Goal: Information Seeking & Learning: Find specific fact

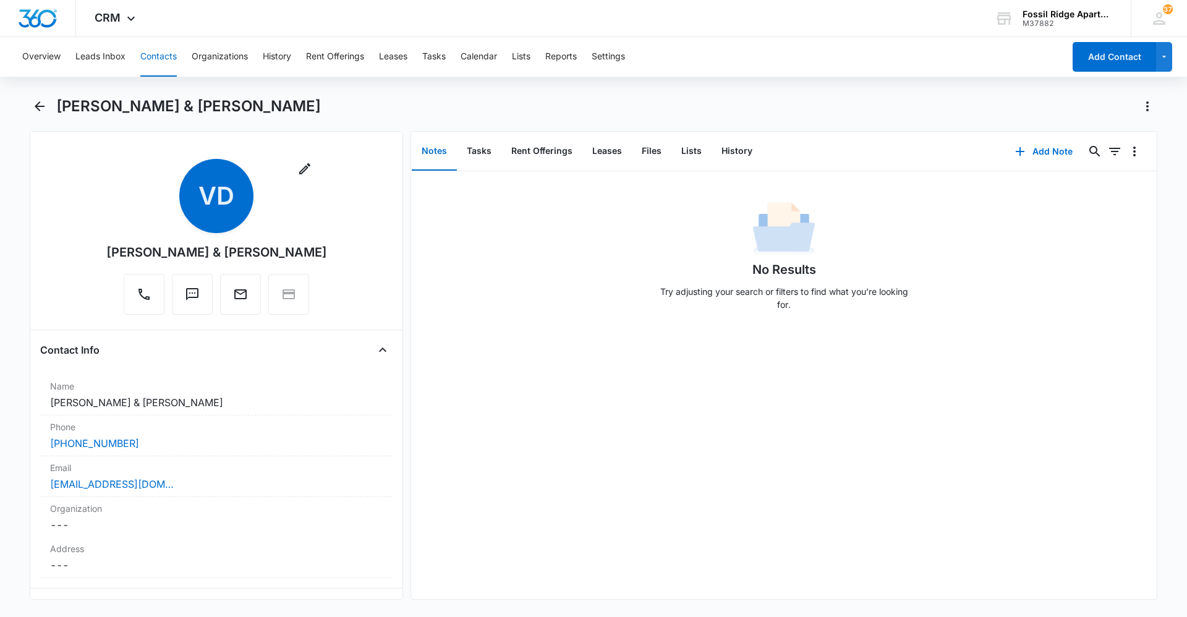
click at [156, 58] on button "Contacts" at bounding box center [158, 57] width 36 height 40
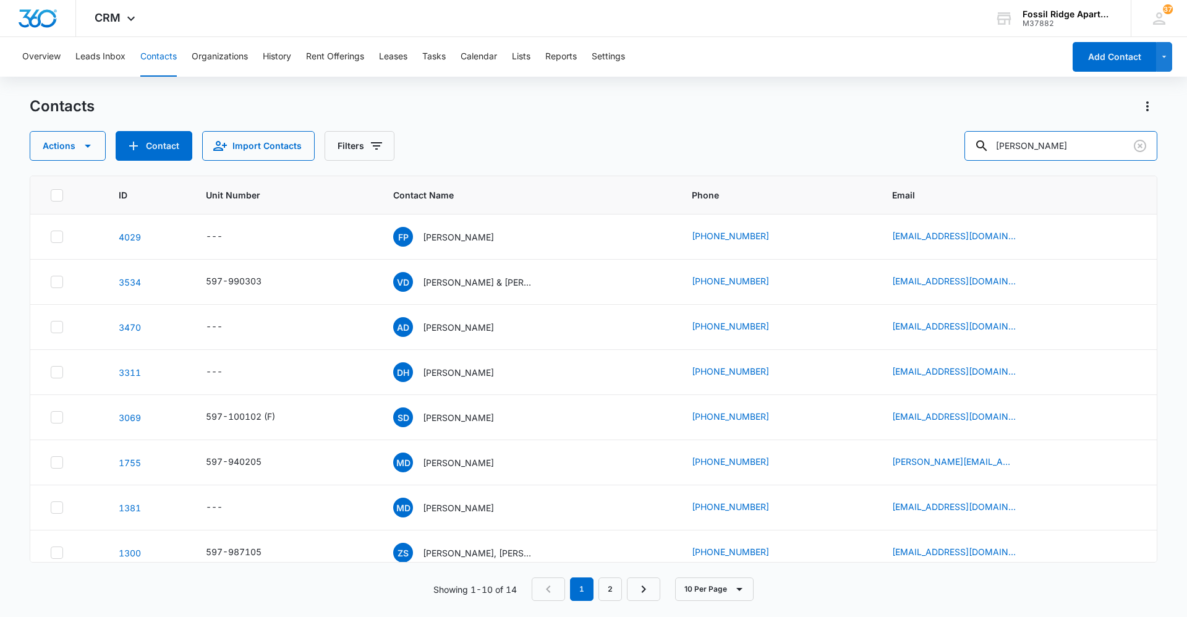
drag, startPoint x: 1053, startPoint y: 138, endPoint x: 842, endPoint y: 168, distance: 213.0
click at [842, 168] on div "Contacts Actions Contact Import Contacts Filters davis ID Unit Number Contact N…" at bounding box center [594, 355] width 1128 height 519
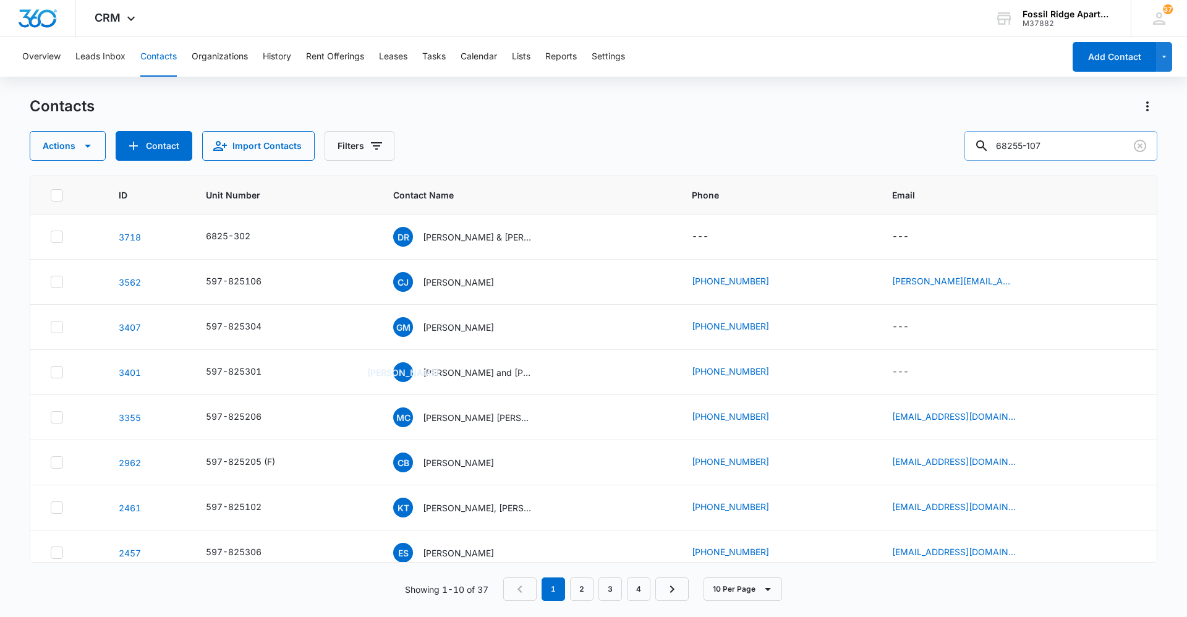
click at [1029, 142] on input "68255-107" at bounding box center [1061, 146] width 193 height 30
click at [1034, 145] on input "6825-107" at bounding box center [1061, 146] width 193 height 30
type input "597-825107"
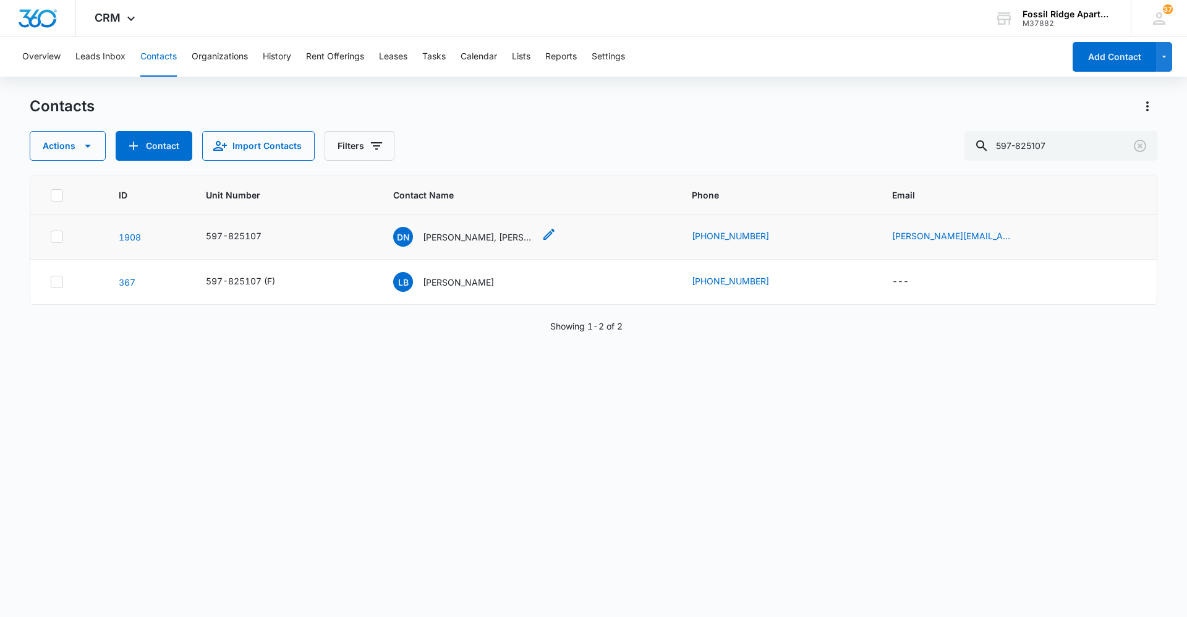
click at [476, 246] on div "DN Dana Nicole Huston, Noah Riley Scheer" at bounding box center [463, 237] width 141 height 20
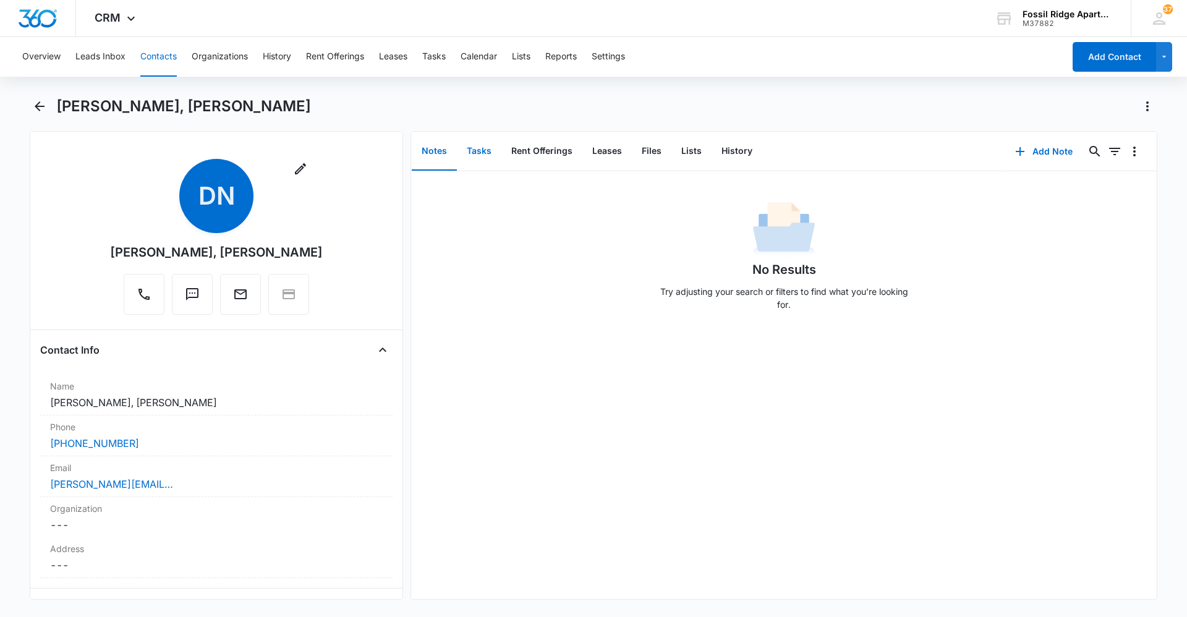
click at [476, 159] on button "Tasks" at bounding box center [479, 151] width 45 height 38
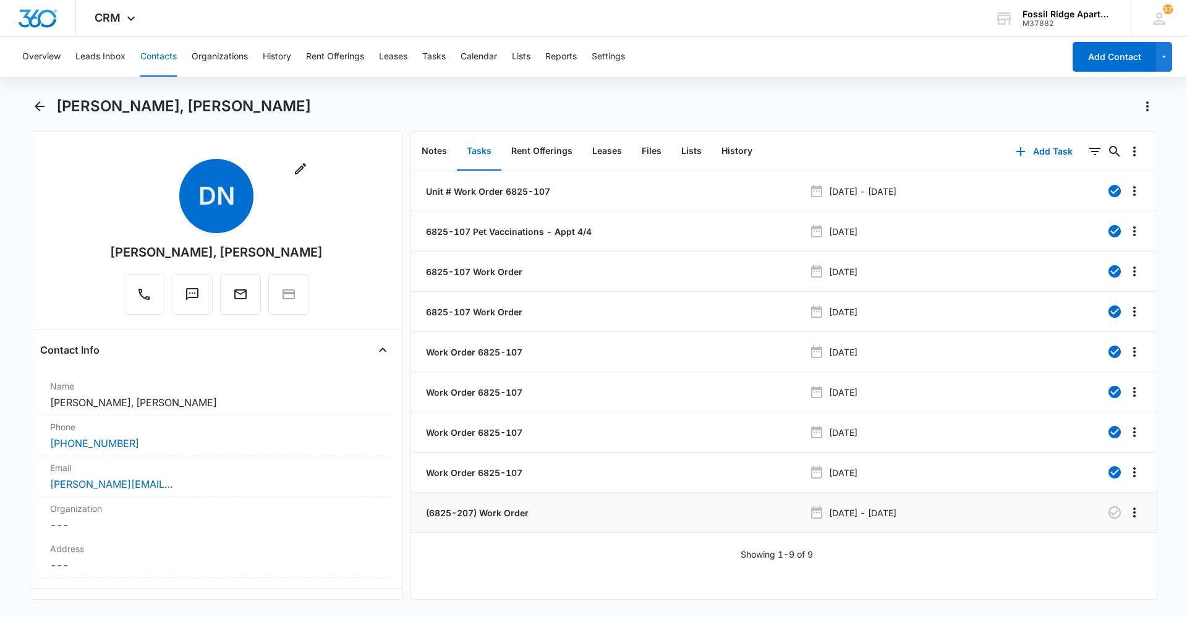
click at [475, 514] on p "(6825-207) Work Order" at bounding box center [476, 512] width 105 height 13
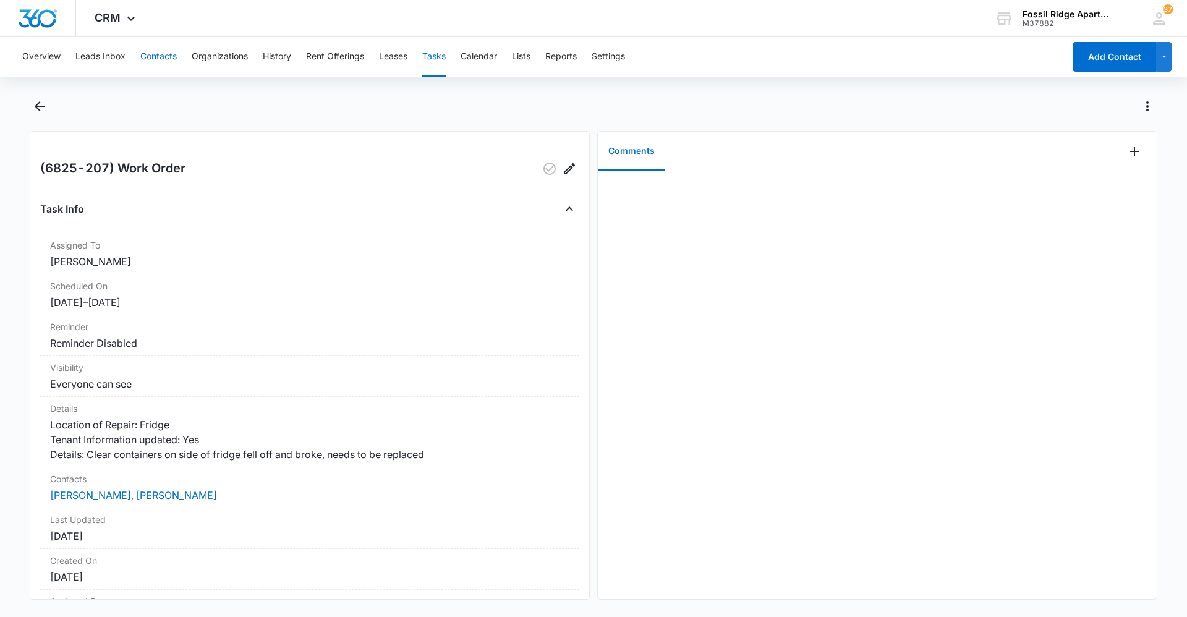
click at [168, 70] on button "Contacts" at bounding box center [158, 57] width 36 height 40
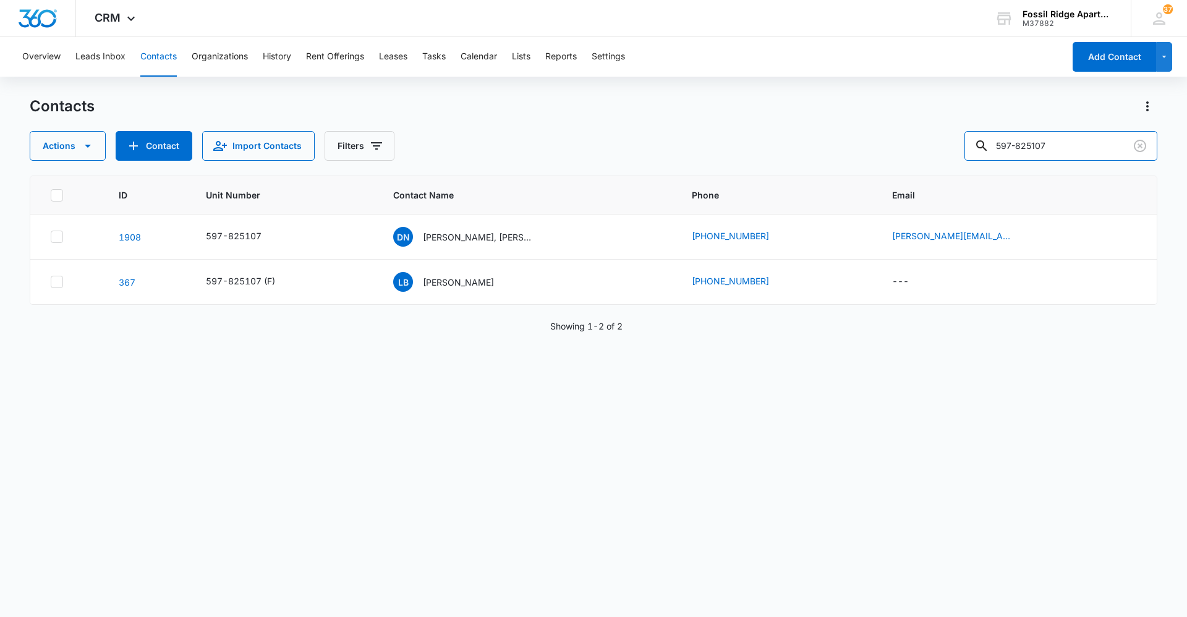
drag, startPoint x: 1095, startPoint y: 147, endPoint x: 855, endPoint y: 122, distance: 241.3
click at [862, 163] on div "Contacts Actions Contact Import Contacts Filters 597-825107 ID Unit Number Cont…" at bounding box center [594, 355] width 1128 height 519
click at [1062, 141] on input "text" at bounding box center [1070, 146] width 174 height 30
type input "901205"
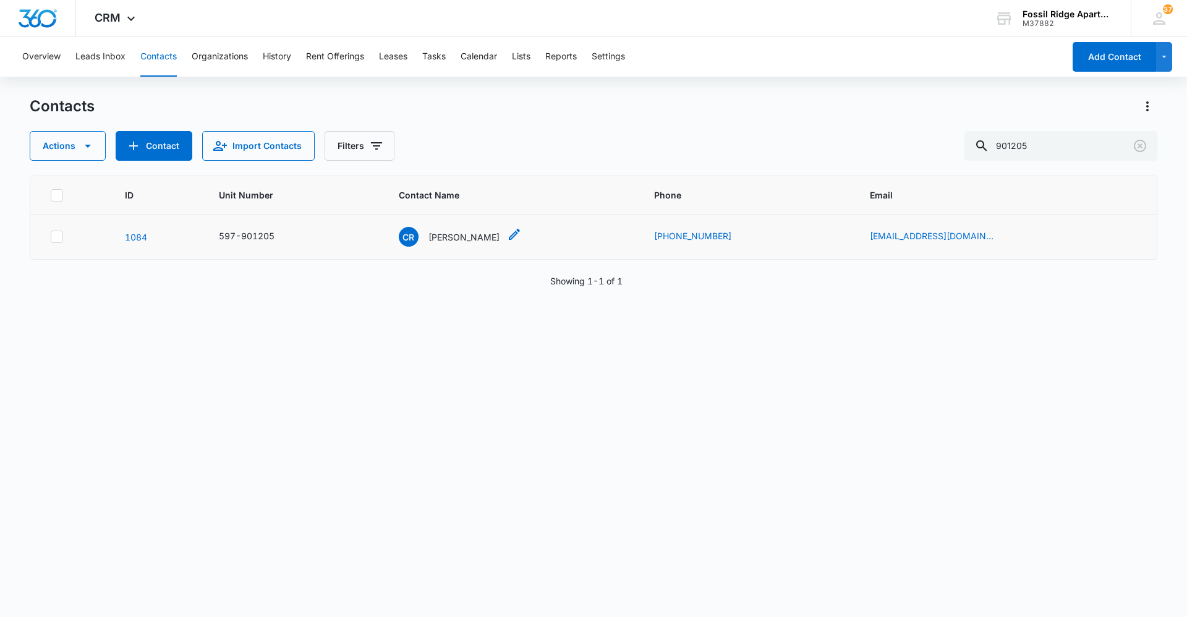
click at [500, 239] on p "Cherie Ryon" at bounding box center [464, 237] width 71 height 13
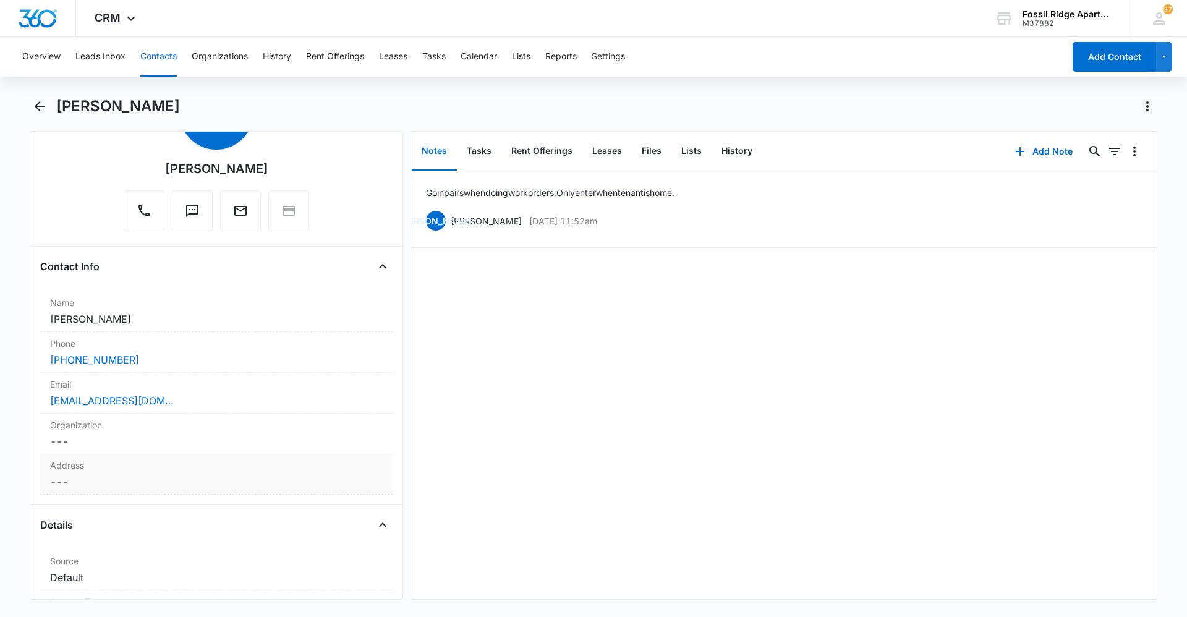
scroll to position [124, 0]
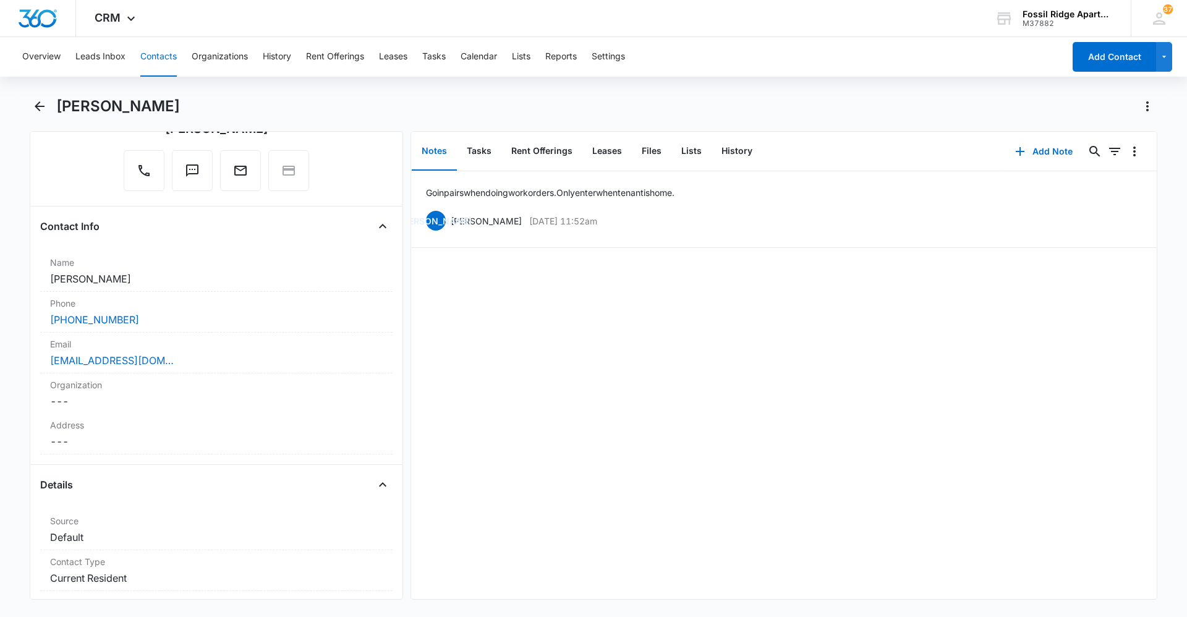
click at [169, 53] on button "Contacts" at bounding box center [158, 57] width 36 height 40
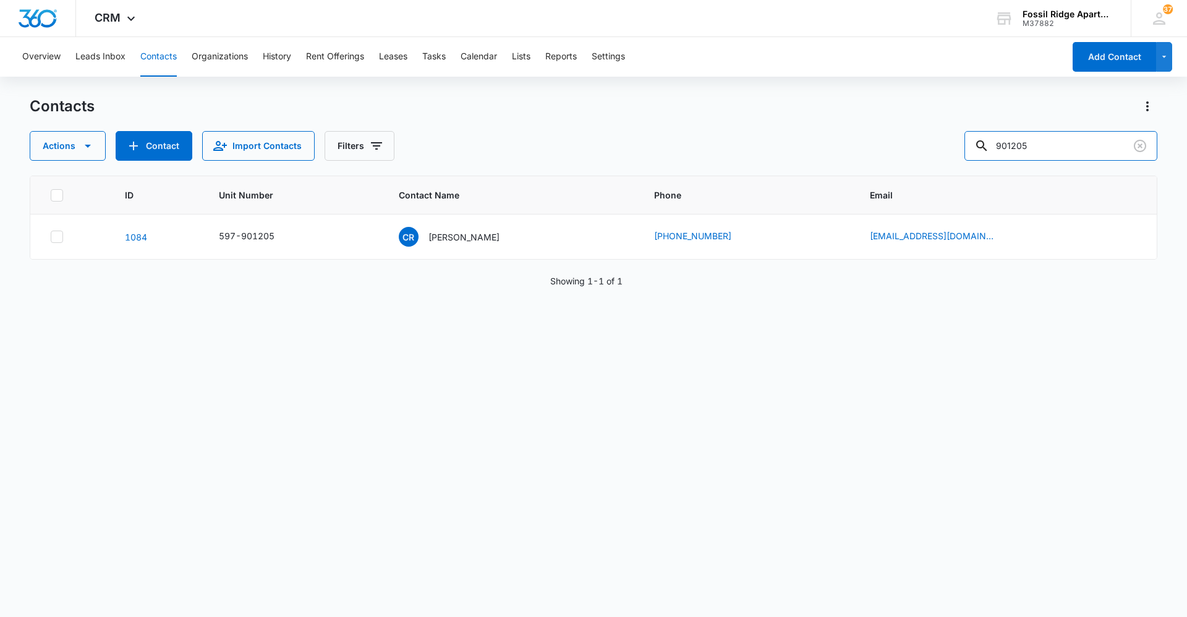
drag, startPoint x: 1067, startPoint y: 148, endPoint x: 591, endPoint y: 80, distance: 481.1
click at [592, 97] on div "Contacts Actions Contact Import Contacts Filters 901205" at bounding box center [594, 128] width 1128 height 64
type input "edmonds"
click at [481, 241] on p "Stephanie R Edmonds" at bounding box center [464, 237] width 71 height 13
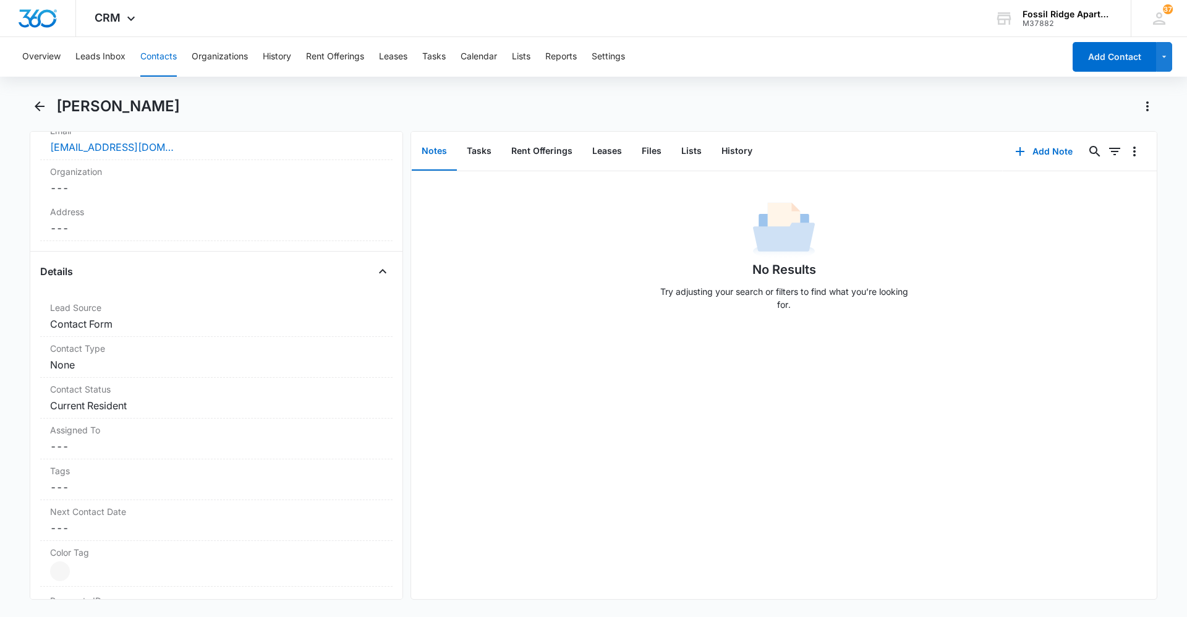
scroll to position [309, 0]
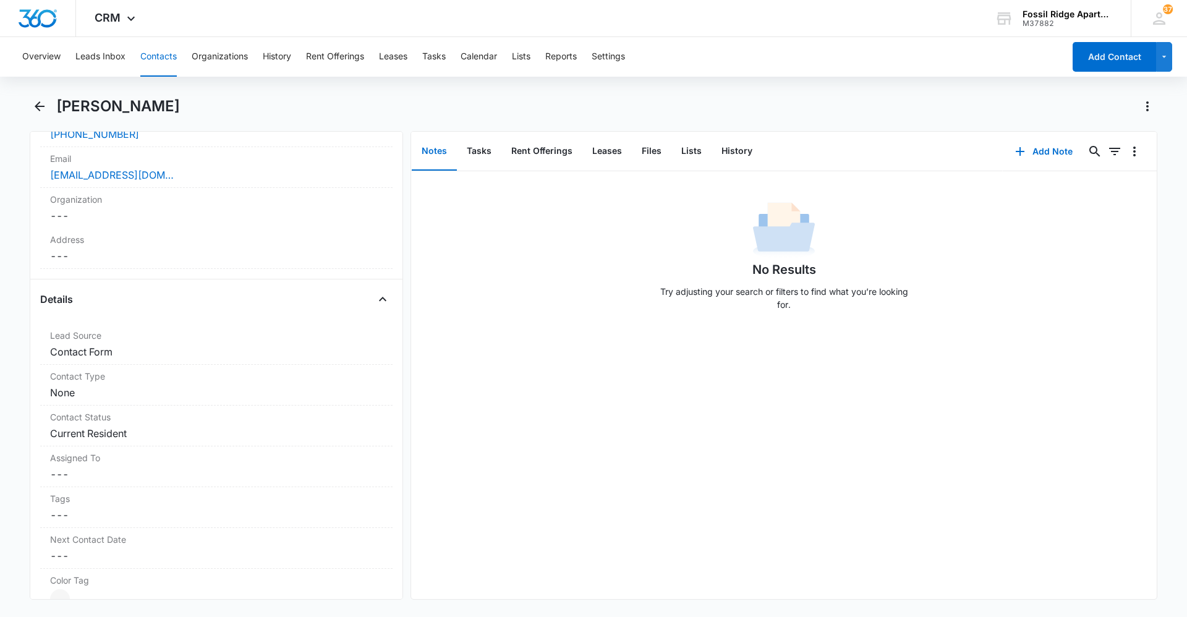
click at [154, 58] on button "Contacts" at bounding box center [158, 57] width 36 height 40
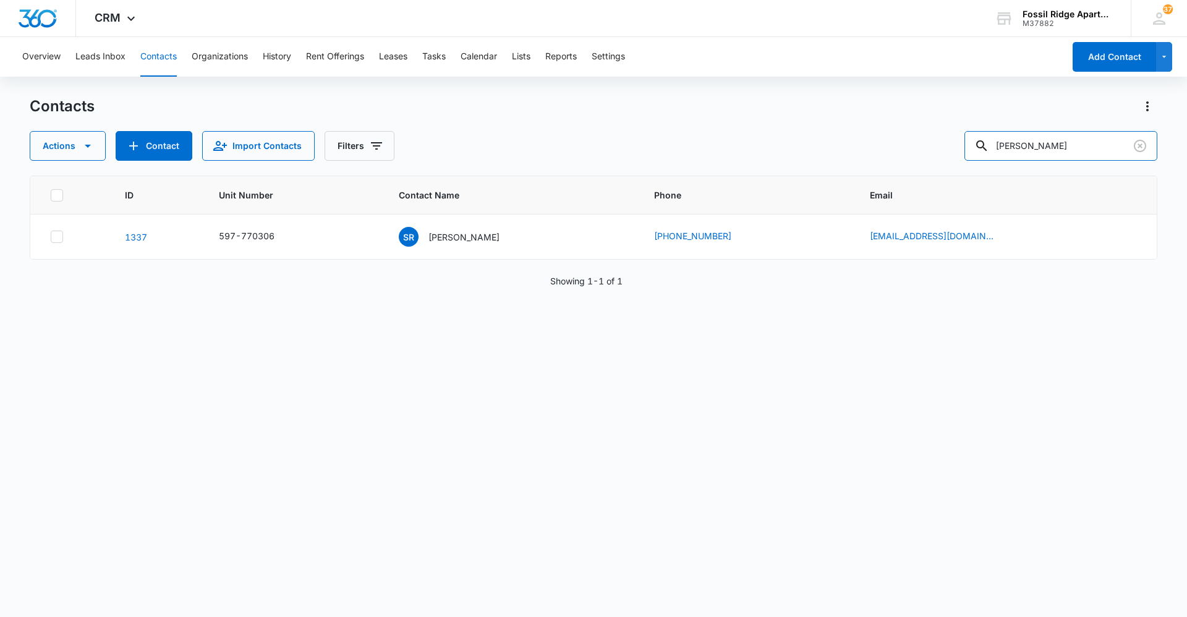
drag, startPoint x: 1073, startPoint y: 145, endPoint x: 681, endPoint y: 144, distance: 392.1
click at [681, 144] on div "Actions Contact Import Contacts Filters edmonds" at bounding box center [594, 146] width 1128 height 30
type input "shriver"
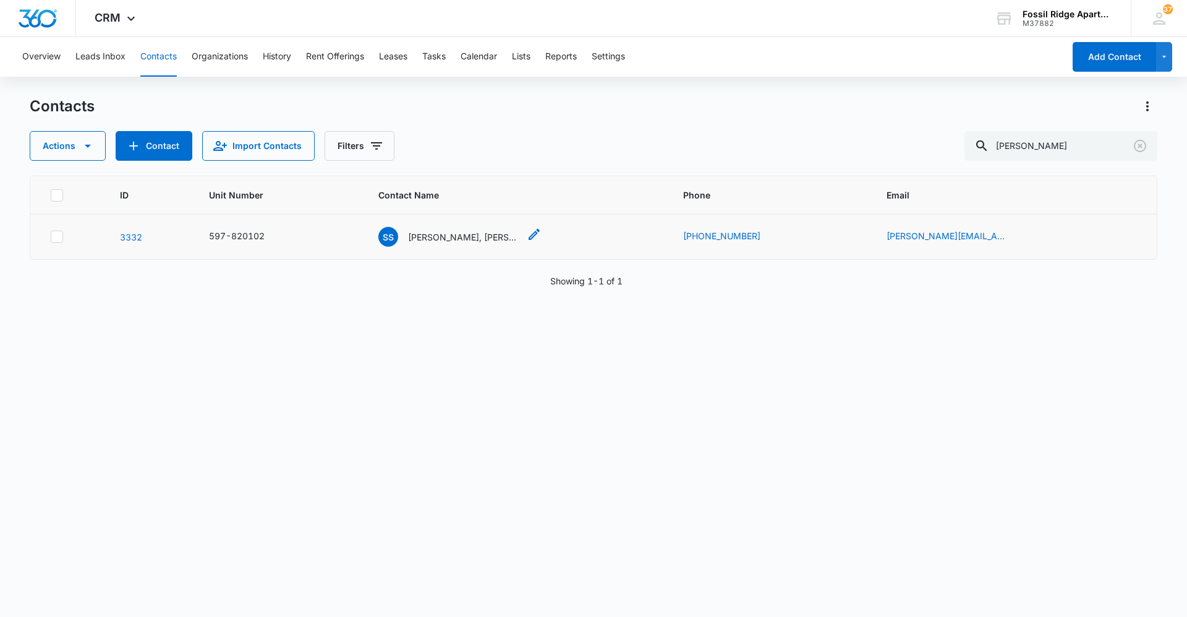
click at [433, 231] on p "Shayna Shriver, Robert Shriver" at bounding box center [463, 237] width 111 height 13
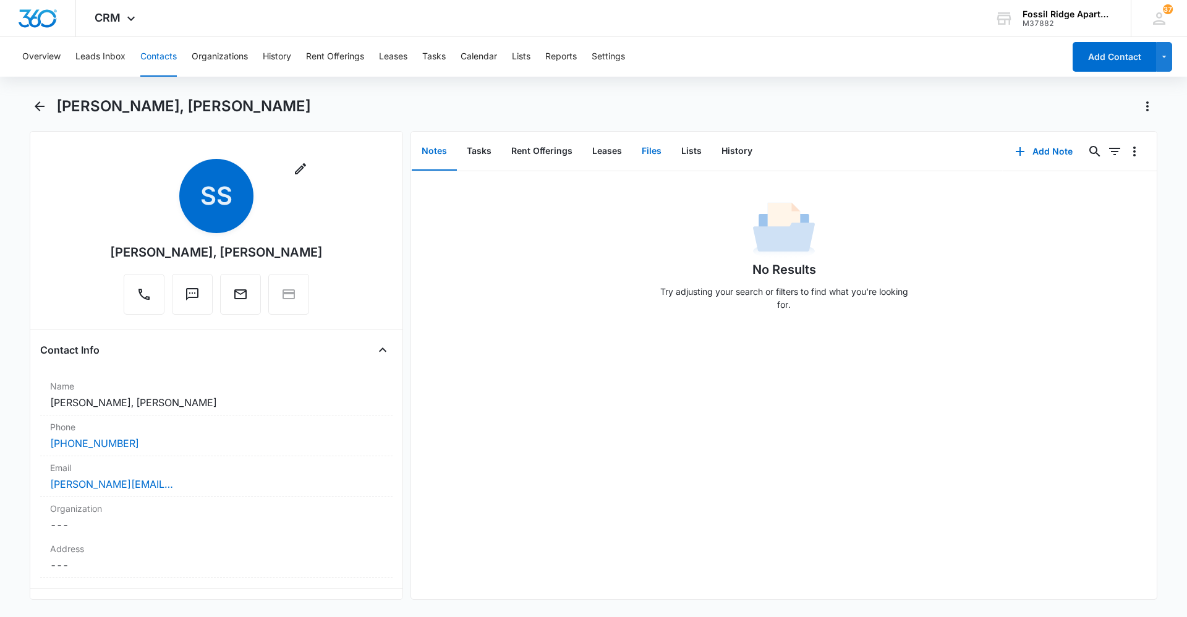
click at [657, 158] on button "Files" at bounding box center [652, 151] width 40 height 38
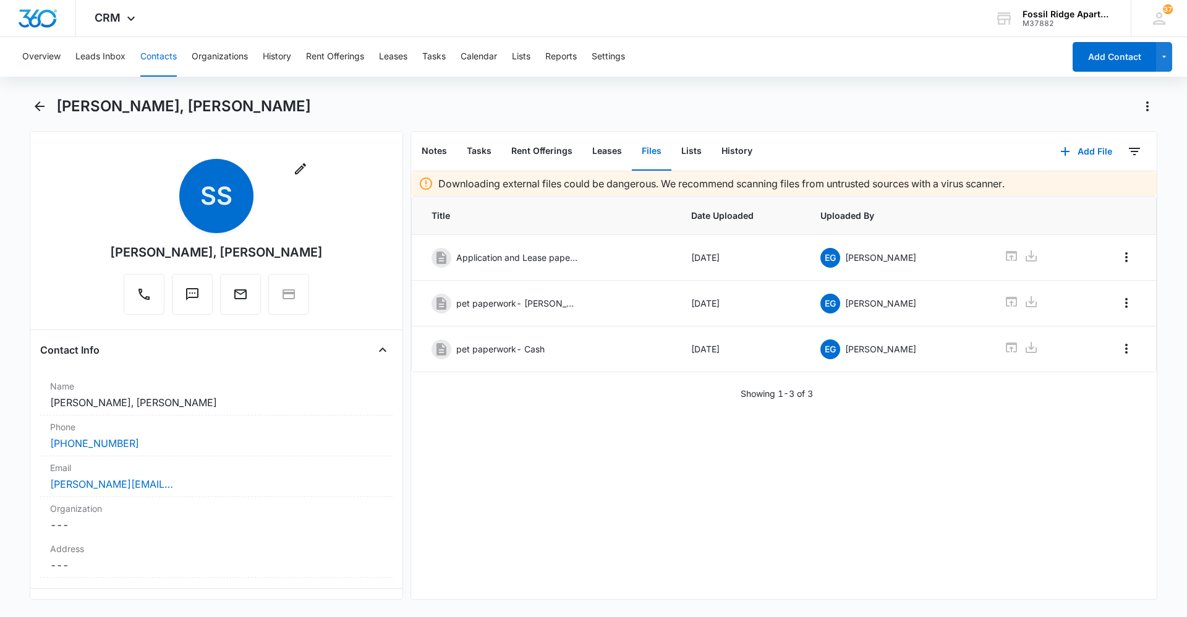
click at [184, 56] on div "Overview Leads Inbox Contacts Organizations History Rent Offerings Leases Tasks…" at bounding box center [539, 57] width 1049 height 40
click at [160, 56] on button "Contacts" at bounding box center [158, 57] width 36 height 40
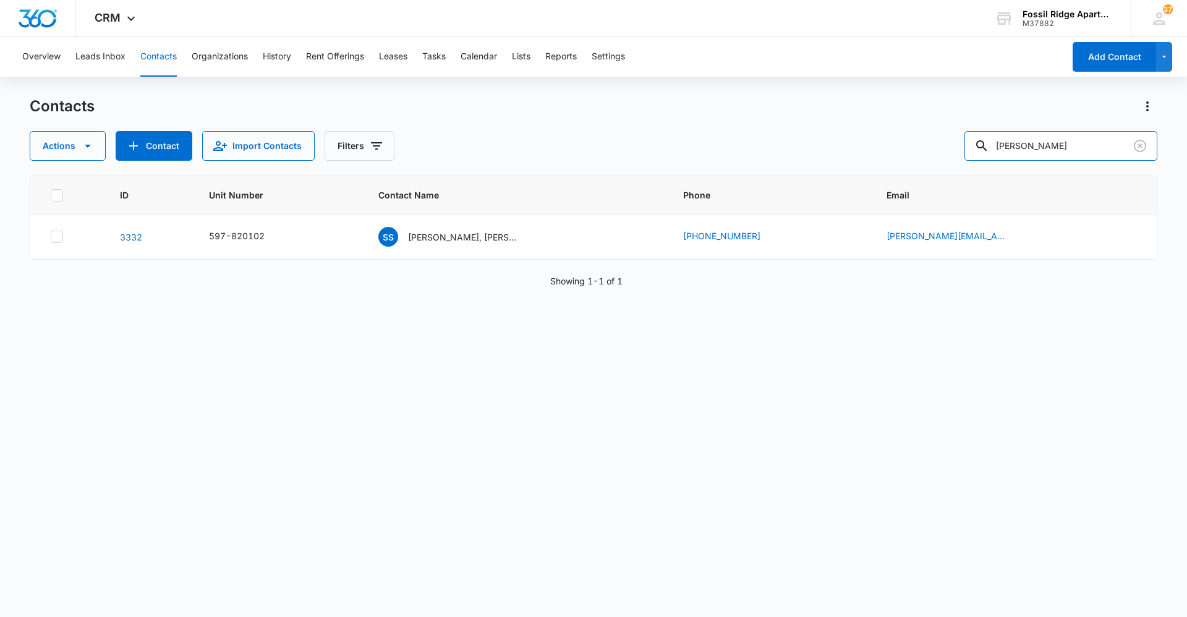
drag, startPoint x: 1046, startPoint y: 145, endPoint x: 961, endPoint y: 165, distance: 87.7
click at [961, 165] on div "Contacts Actions Contact Import Contacts Filters shriver ID Unit Number Contact…" at bounding box center [594, 355] width 1128 height 519
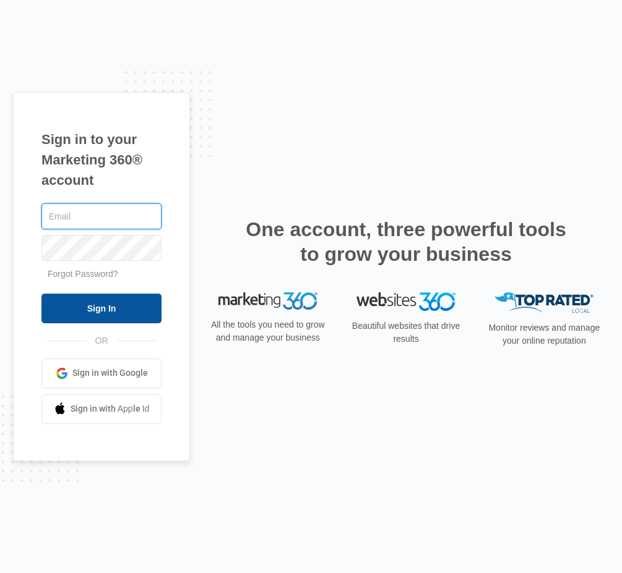
type input "[EMAIL_ADDRESS][DOMAIN_NAME]"
click at [101, 307] on input "Sign In" at bounding box center [101, 309] width 120 height 30
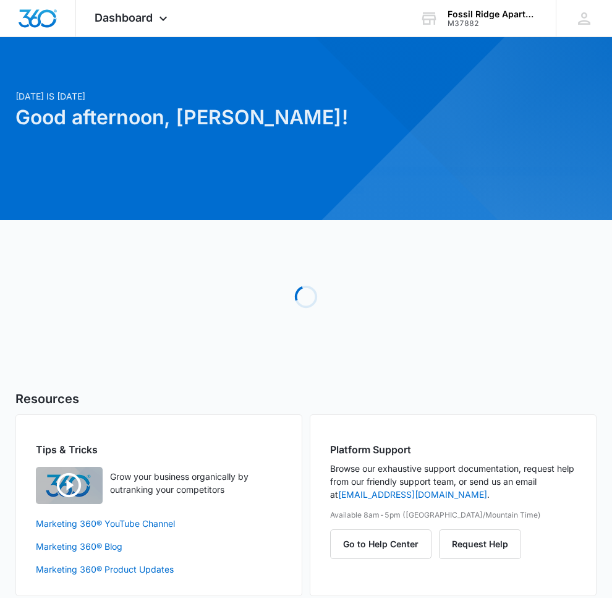
scroll to position [10, 0]
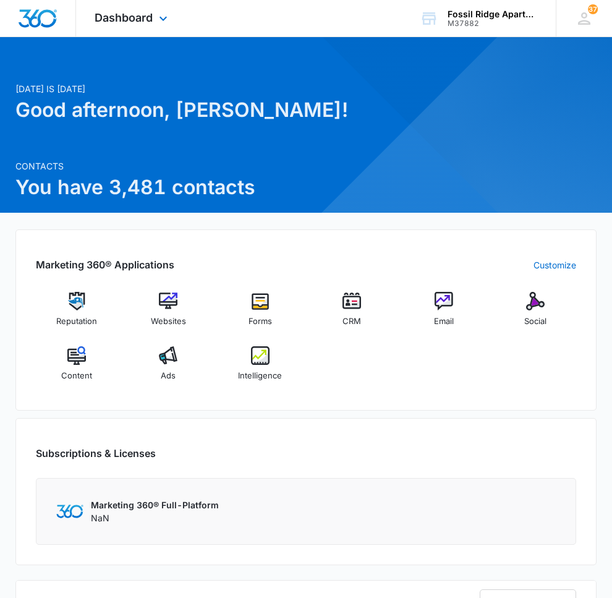
click at [155, 14] on div "Dashboard Apps Reputation Websites Forms CRM Email Social Content Ads Intellige…" at bounding box center [132, 18] width 113 height 36
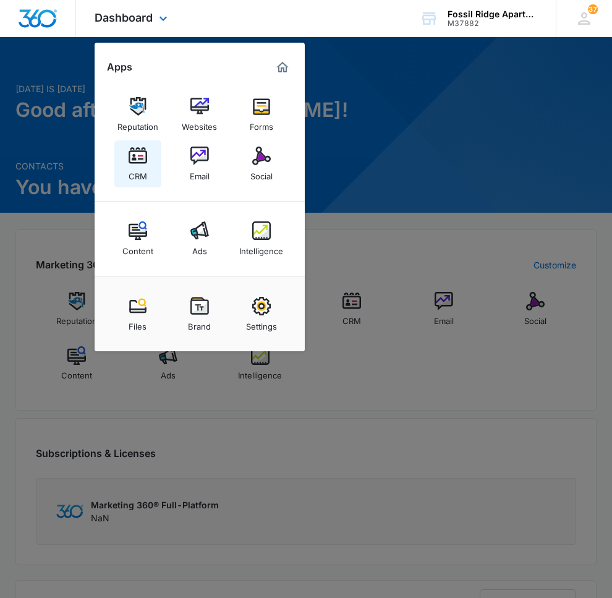
click at [140, 168] on div "CRM" at bounding box center [138, 173] width 19 height 16
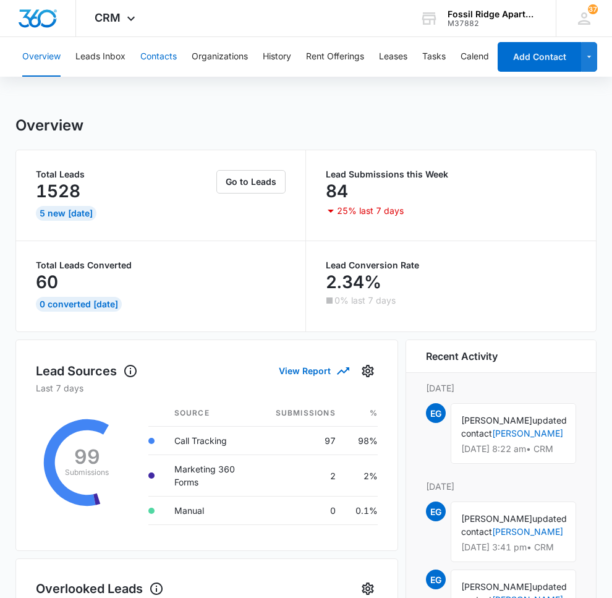
click at [161, 62] on button "Contacts" at bounding box center [158, 57] width 36 height 40
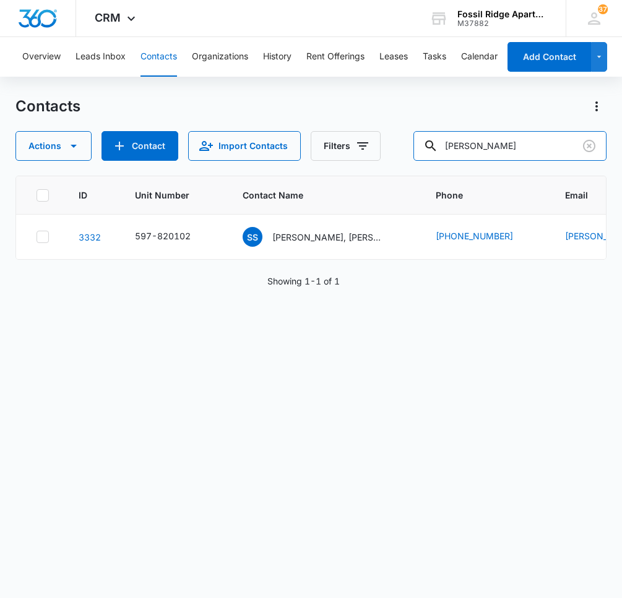
drag, startPoint x: 511, startPoint y: 144, endPoint x: 161, endPoint y: 130, distance: 350.3
click at [161, 130] on div "Contacts Actions Contact Import Contacts Filters shriver" at bounding box center [310, 128] width 591 height 64
type input "bowles"
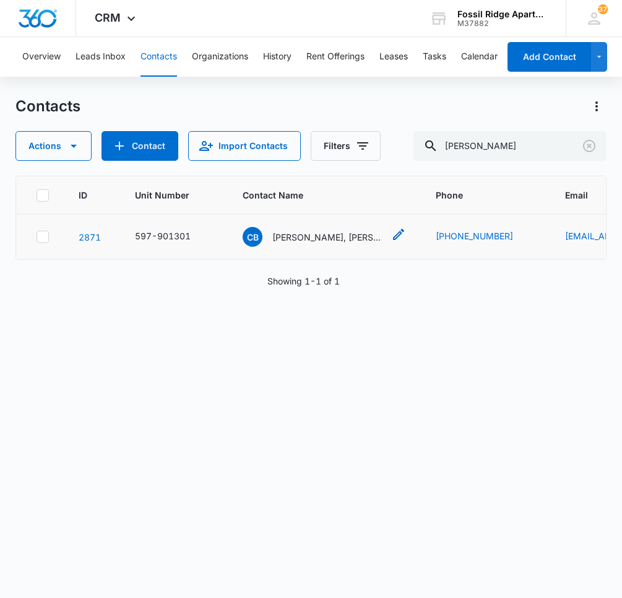
click at [304, 233] on p "[PERSON_NAME], [PERSON_NAME]" at bounding box center [327, 237] width 111 height 13
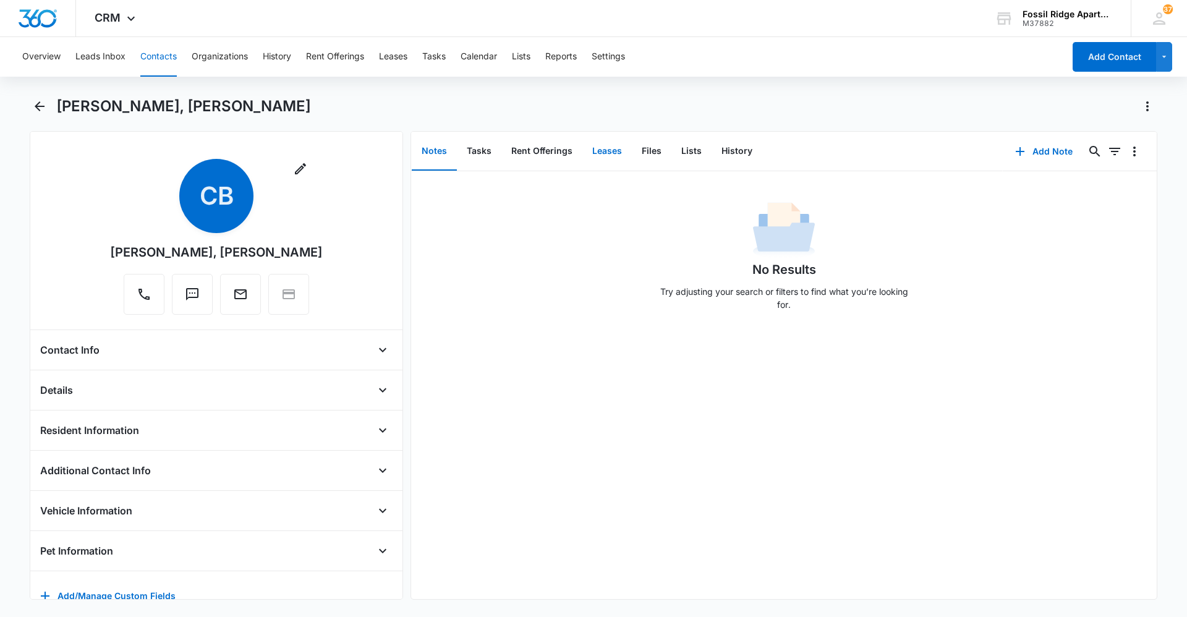
click at [613, 158] on button "Leases" at bounding box center [607, 151] width 49 height 38
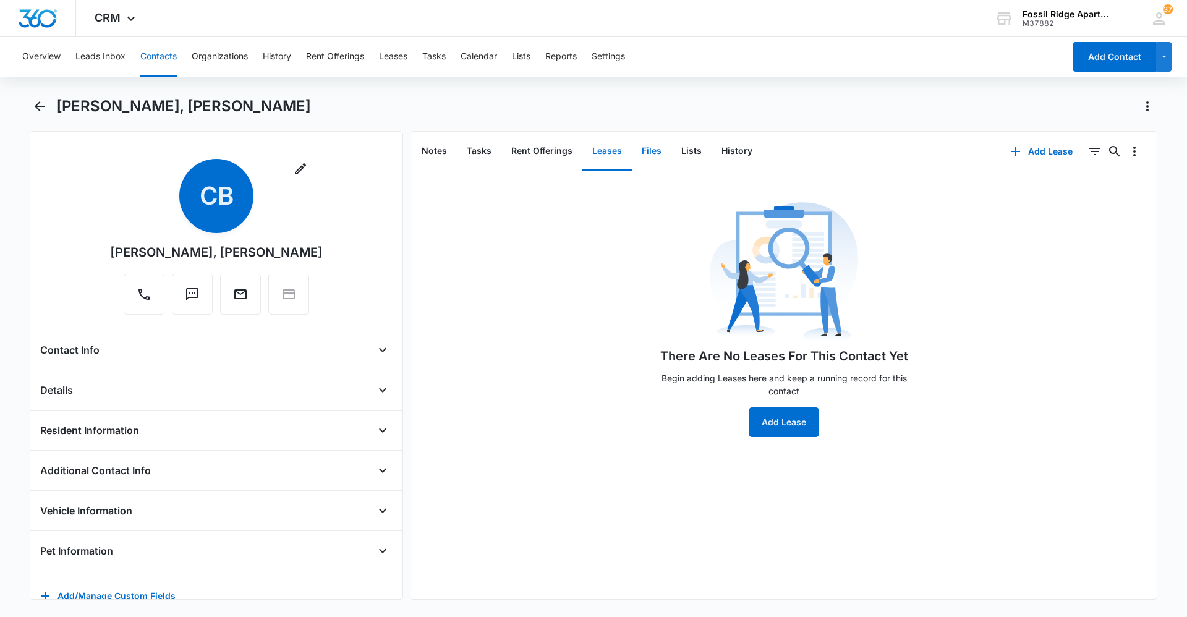
click at [621, 163] on button "Files" at bounding box center [652, 151] width 40 height 38
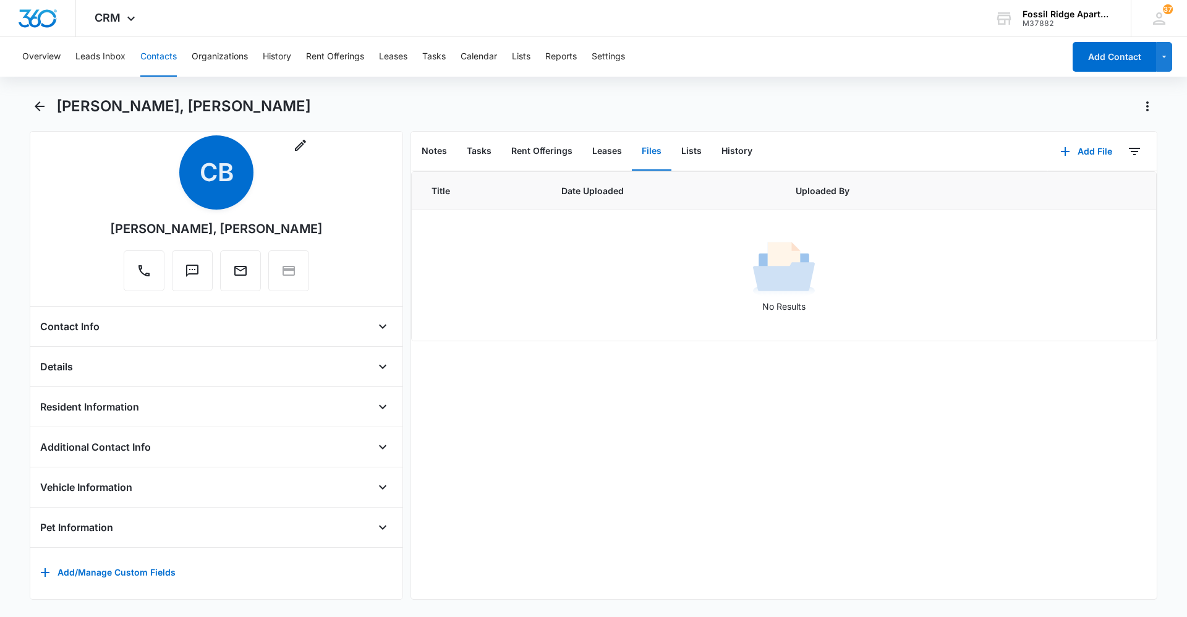
scroll to position [36, 0]
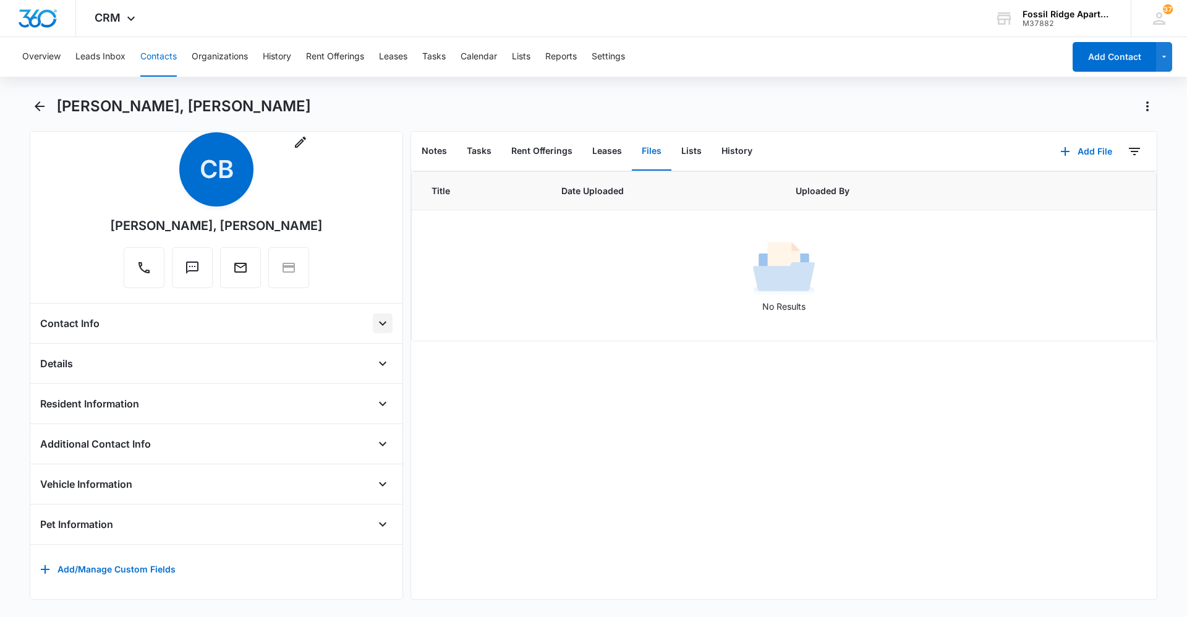
click at [379, 322] on icon "Open" at bounding box center [382, 324] width 7 height 4
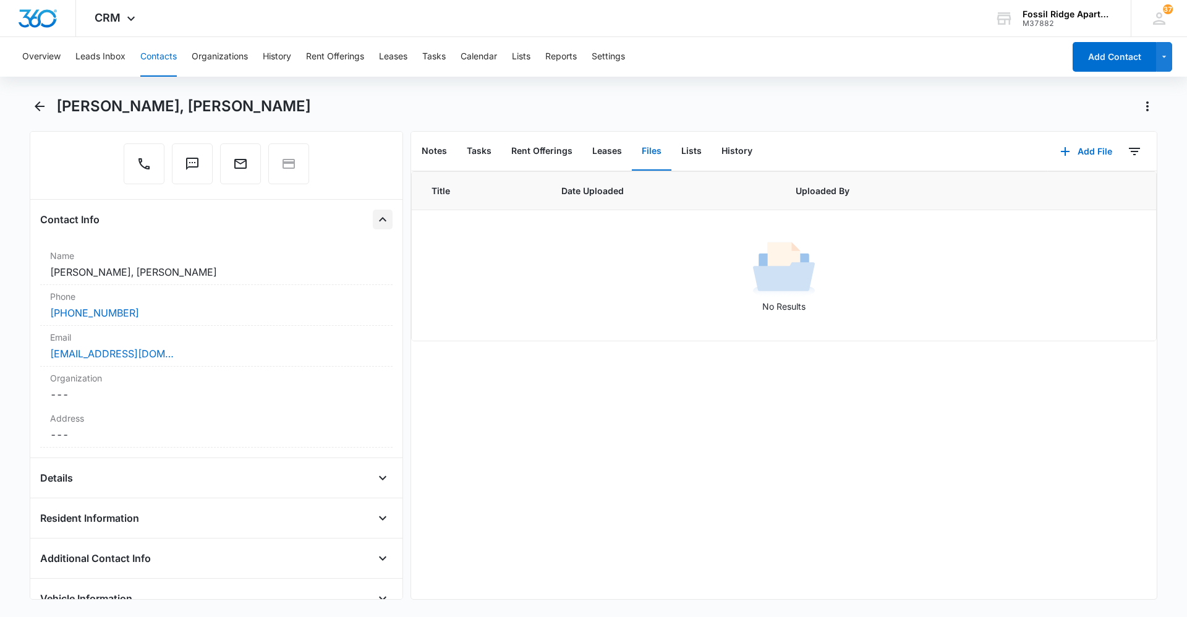
scroll to position [254, 0]
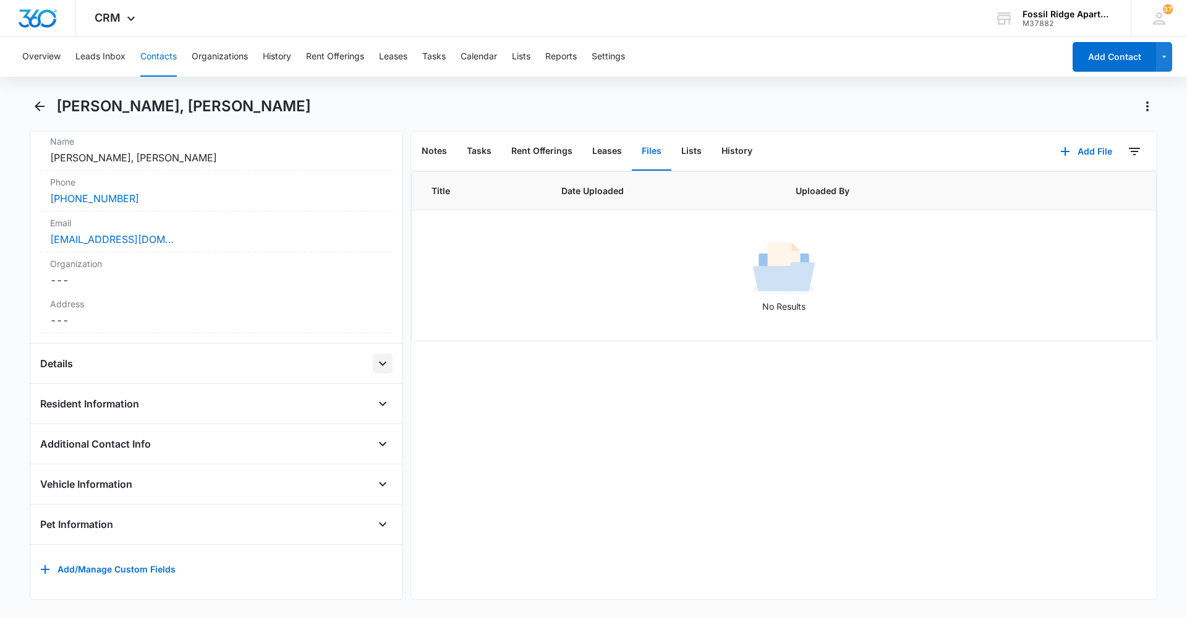
click at [375, 356] on icon "Open" at bounding box center [382, 363] width 15 height 15
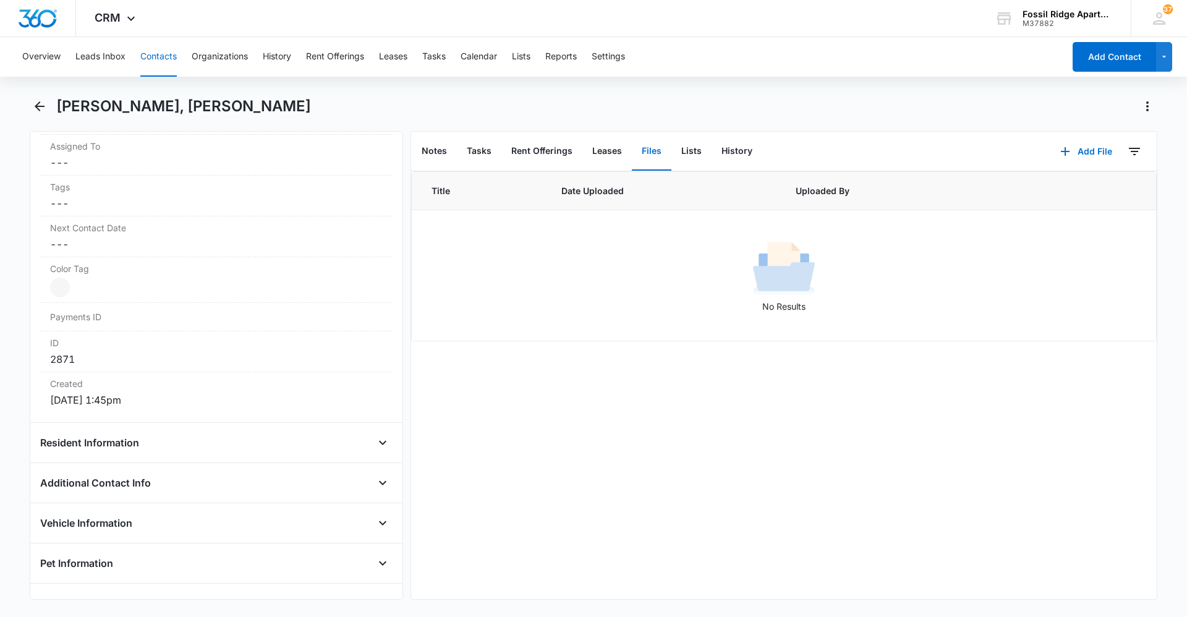
scroll to position [625, 0]
click at [379, 438] on icon "Open" at bounding box center [382, 438] width 15 height 15
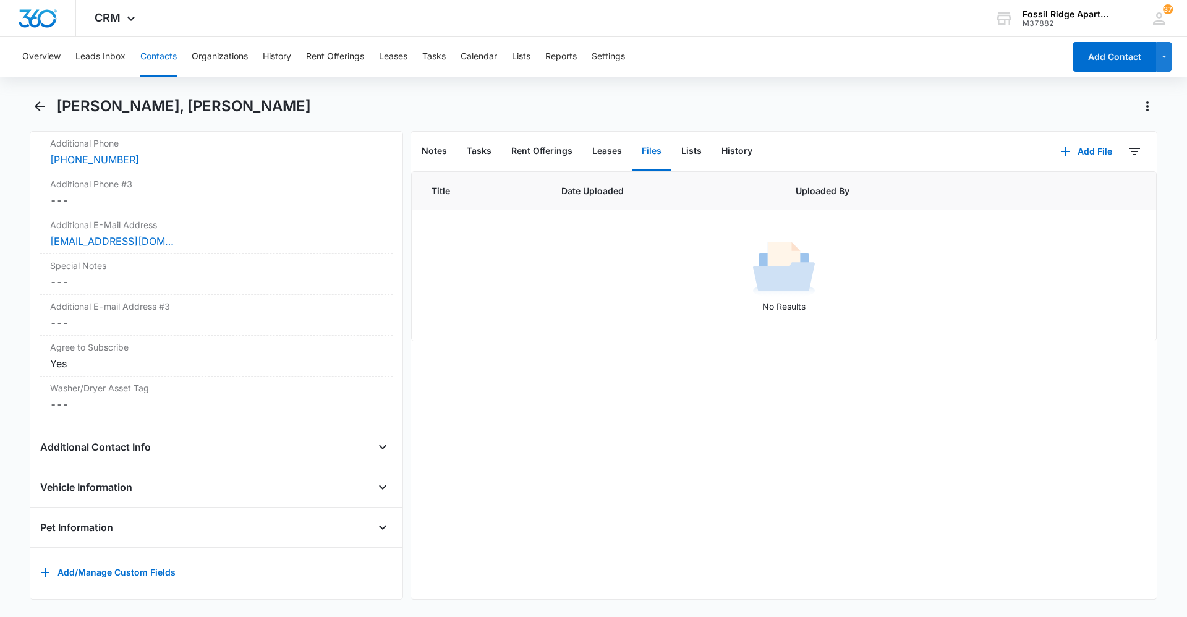
scroll to position [1132, 0]
click at [375, 437] on icon "Open" at bounding box center [382, 444] width 15 height 15
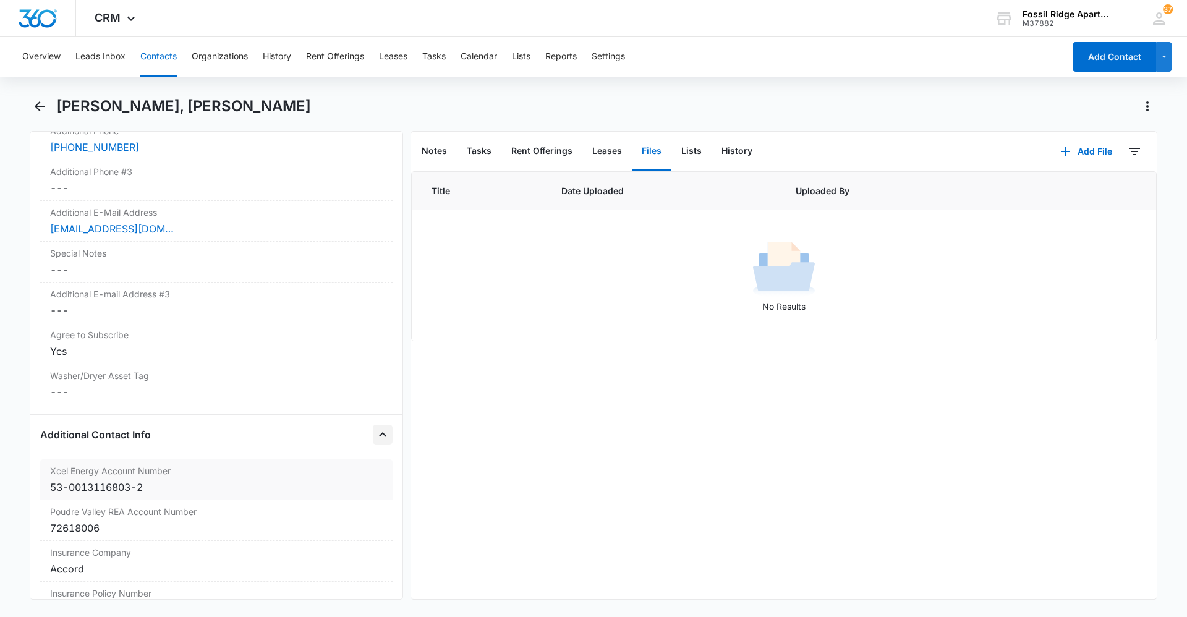
scroll to position [1442, 0]
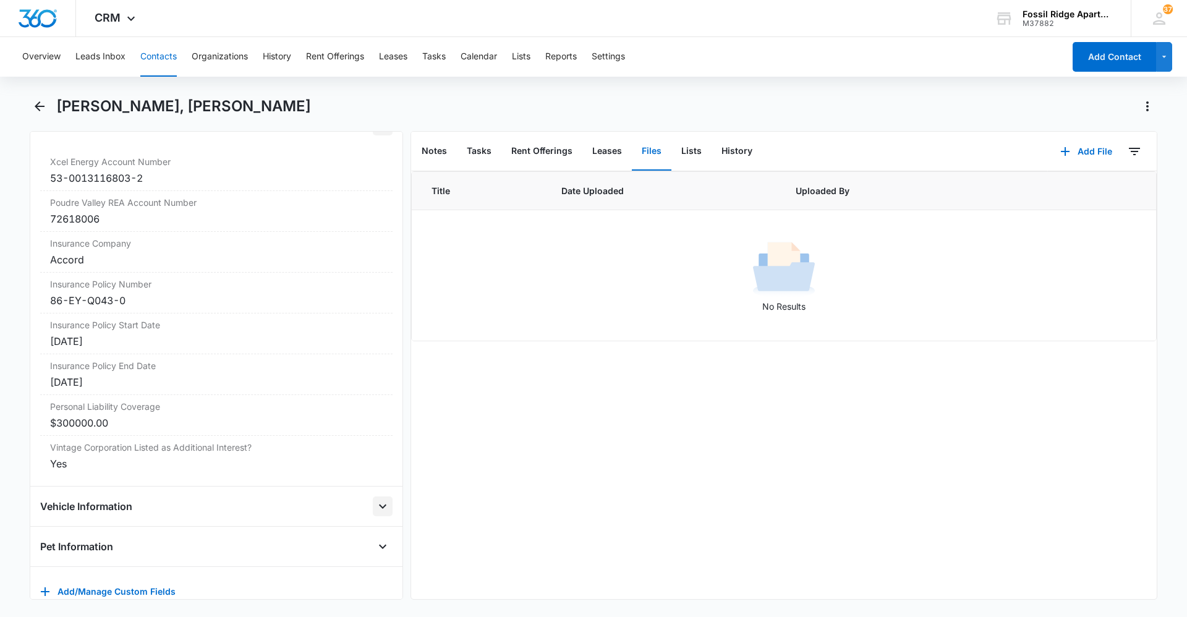
click at [375, 502] on icon "Open" at bounding box center [382, 506] width 15 height 15
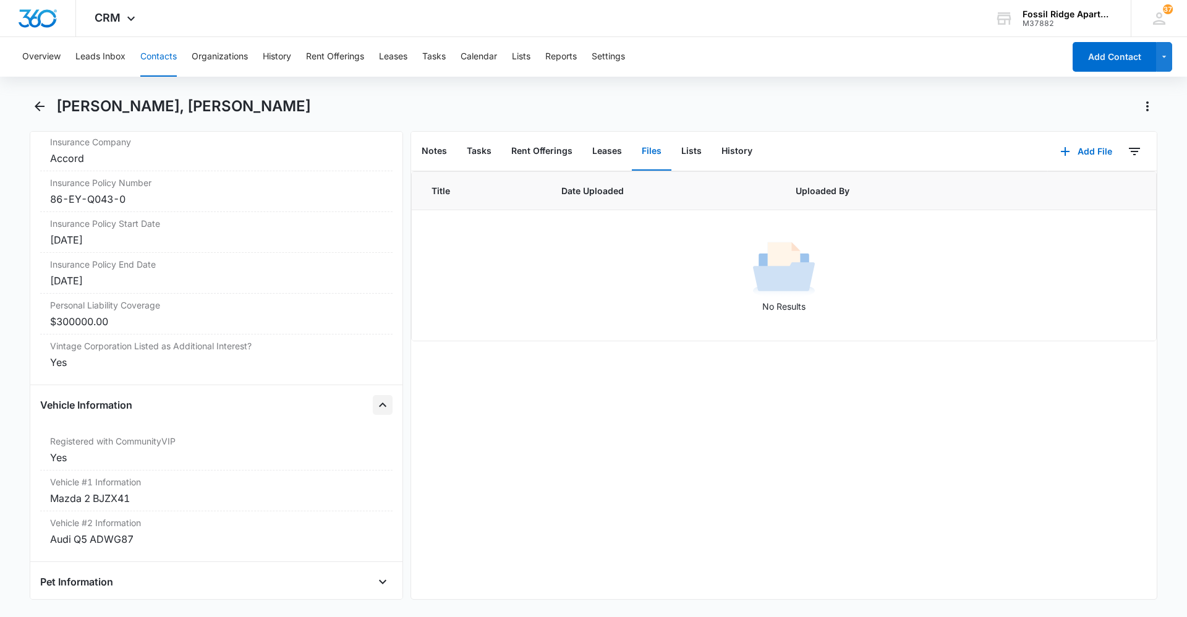
scroll to position [1610, 0]
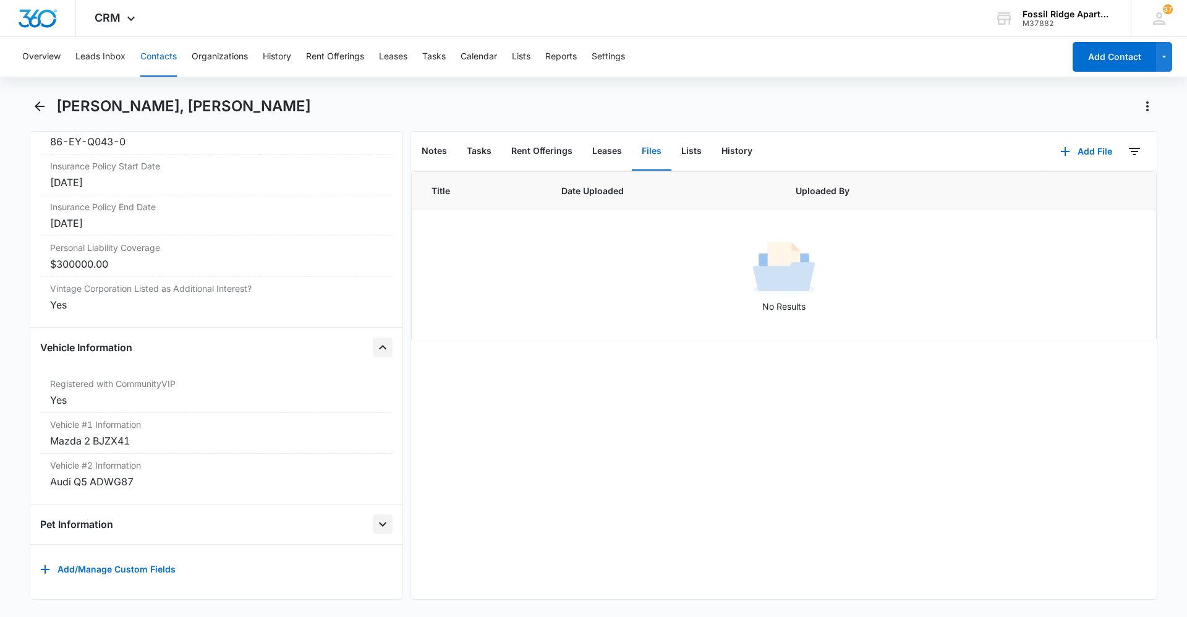
click at [375, 518] on icon "Open" at bounding box center [382, 524] width 15 height 15
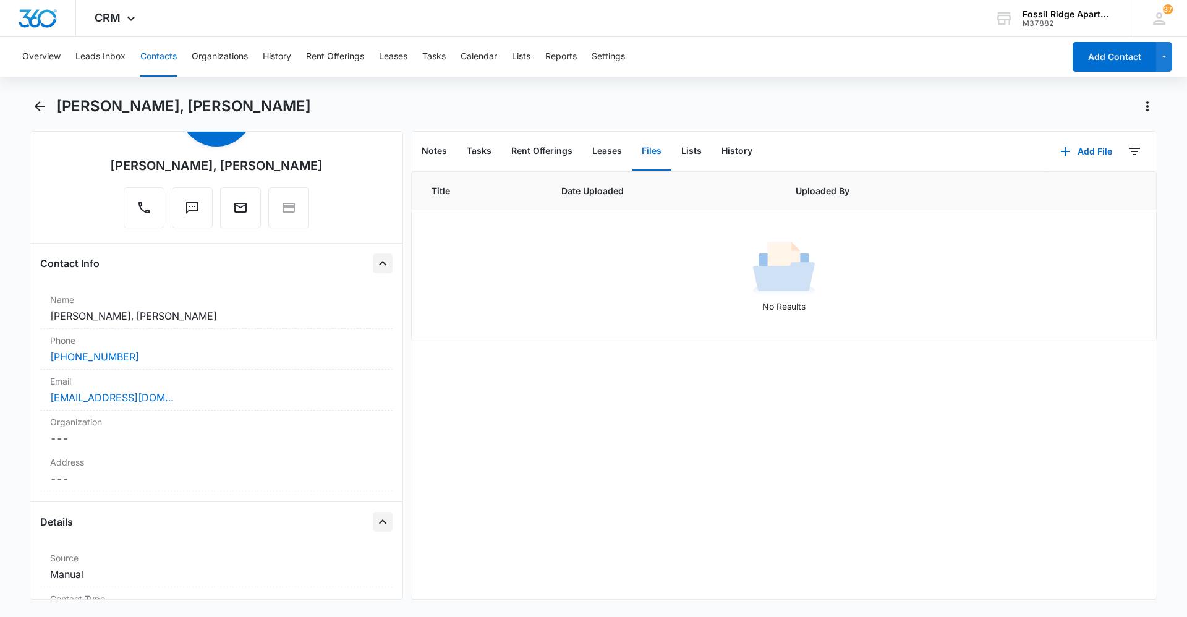
scroll to position [0, 0]
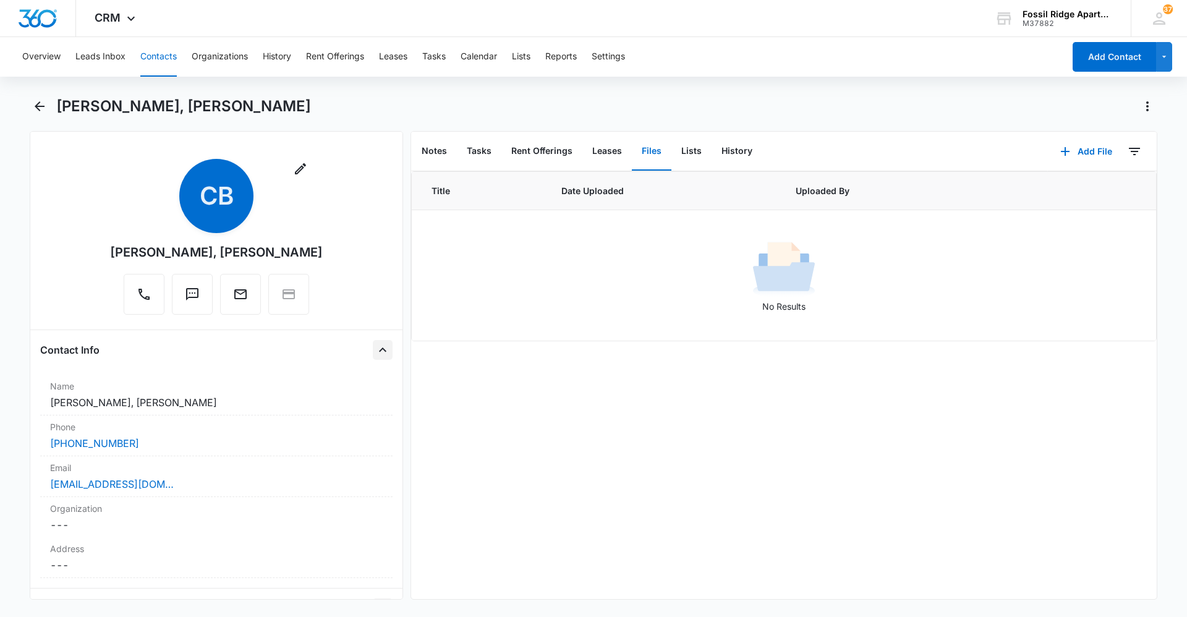
click at [164, 56] on button "Contacts" at bounding box center [158, 57] width 36 height 40
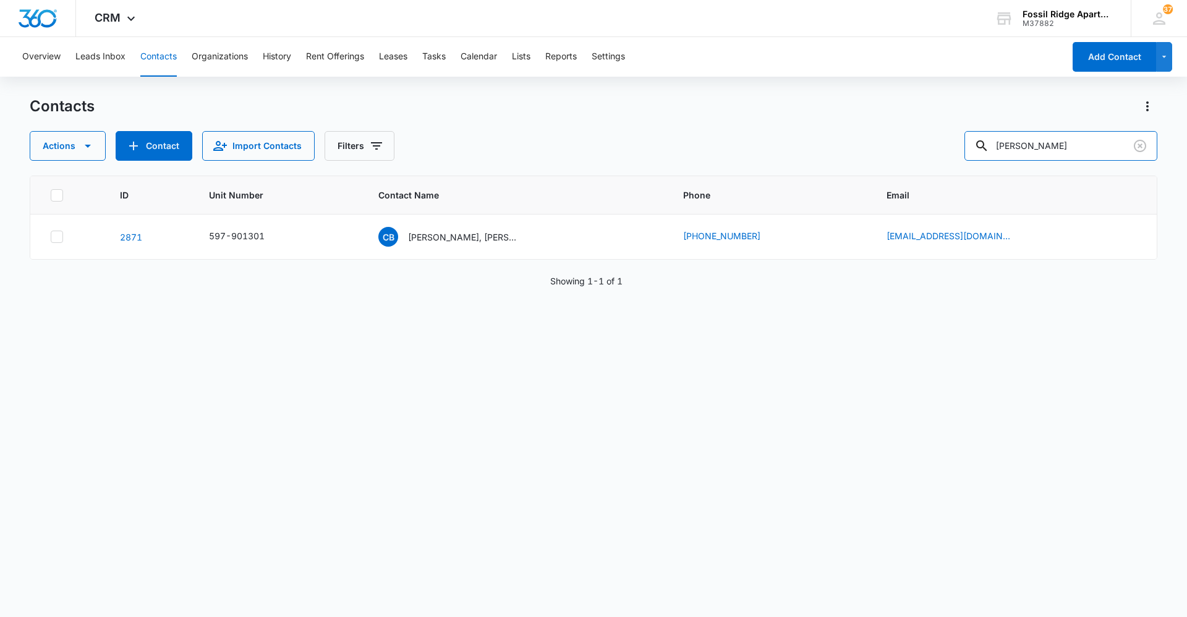
drag, startPoint x: 1048, startPoint y: 145, endPoint x: 563, endPoint y: 93, distance: 487.0
click at [564, 98] on div "Contacts Actions Contact Import Contacts Filters bowles" at bounding box center [594, 128] width 1128 height 64
type input "730206"
click at [442, 236] on p "[PERSON_NAME] & [PERSON_NAME]" at bounding box center [463, 237] width 111 height 13
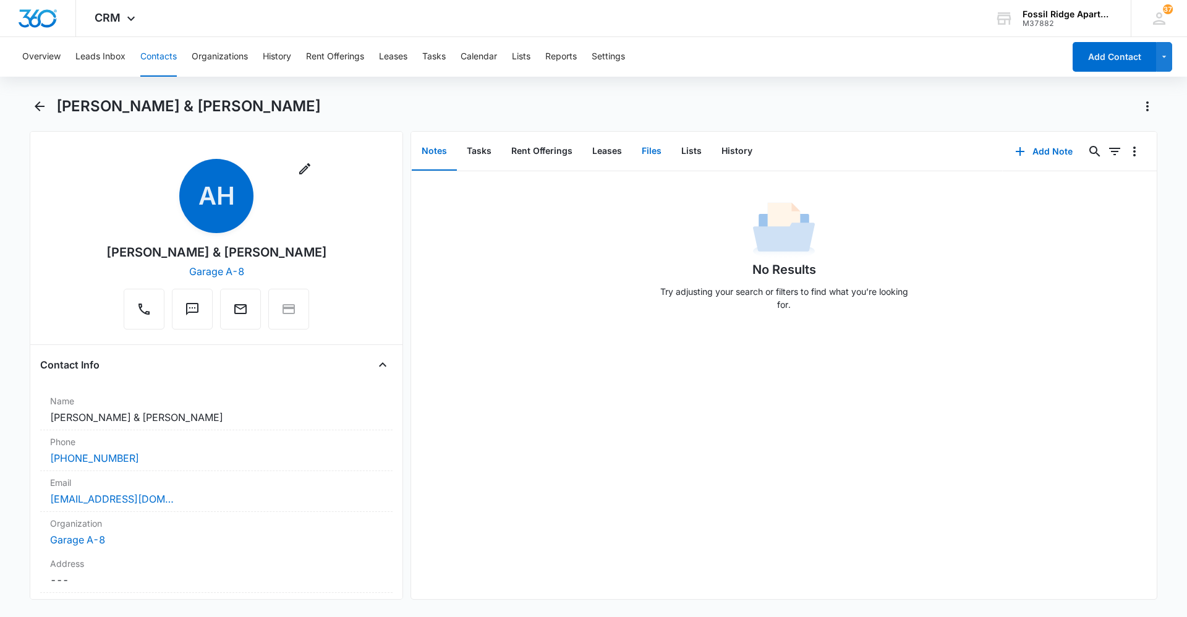
click at [621, 157] on button "Files" at bounding box center [652, 151] width 40 height 38
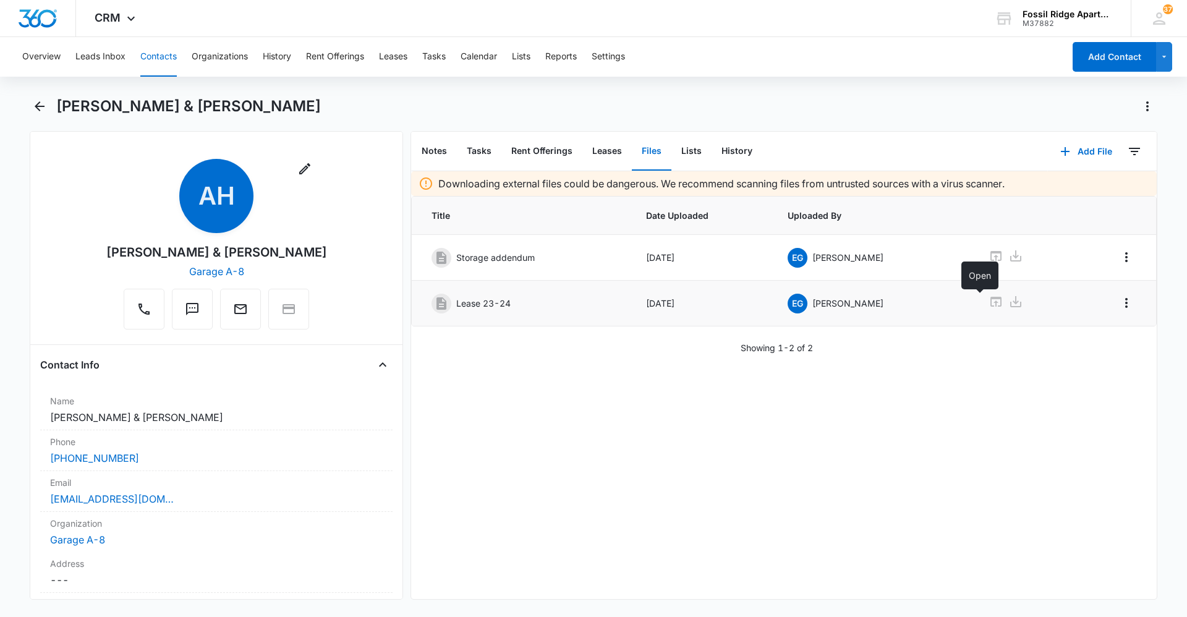
click at [621, 305] on icon at bounding box center [996, 301] width 15 height 15
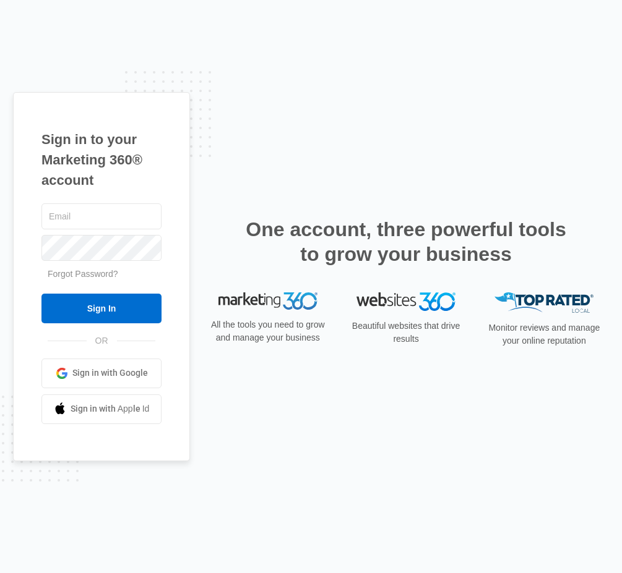
type input "[EMAIL_ADDRESS][DOMAIN_NAME]"
click at [234, 188] on div "Sign in to your Marketing 360® account fradminassistant@vintage-corp.com Forgot…" at bounding box center [311, 286] width 596 height 389
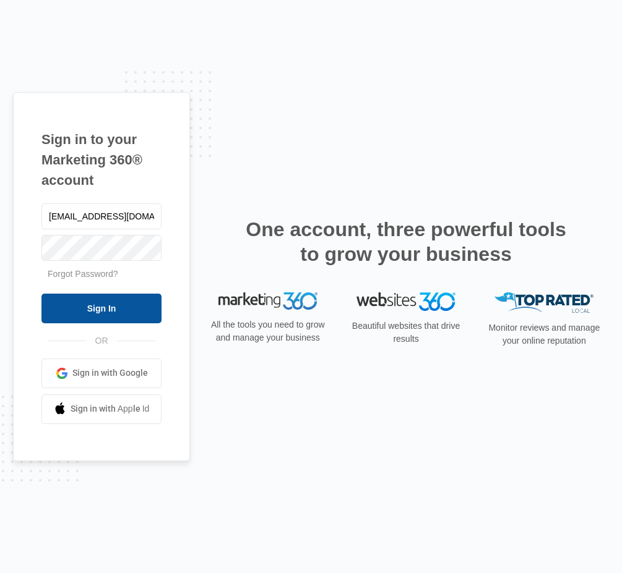
click at [130, 314] on input "Sign In" at bounding box center [101, 309] width 120 height 30
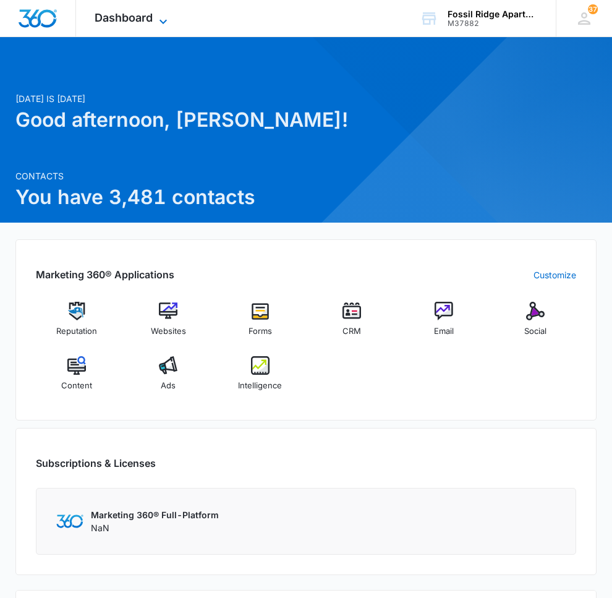
click at [163, 19] on icon at bounding box center [163, 21] width 15 height 15
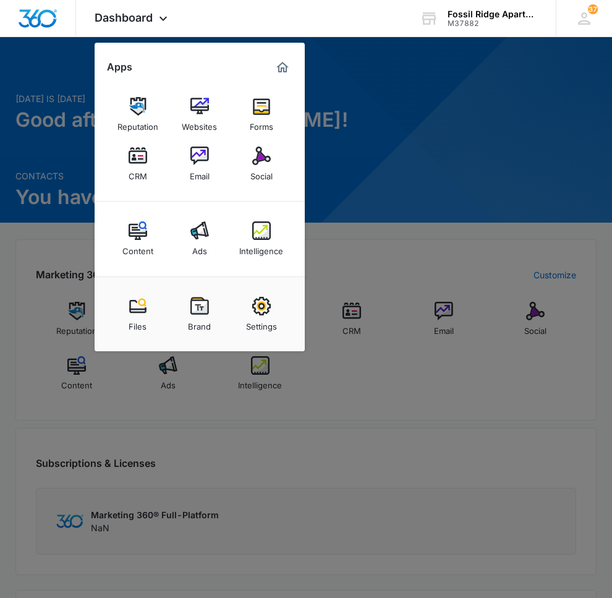
click at [145, 161] on img at bounding box center [138, 156] width 19 height 19
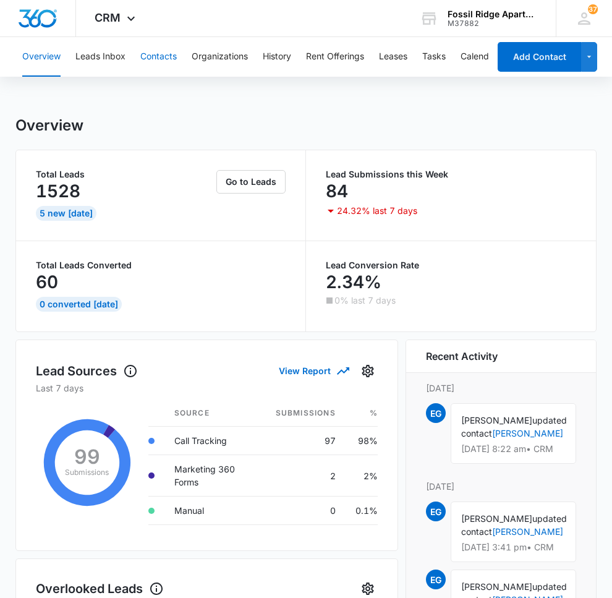
click at [171, 53] on button "Contacts" at bounding box center [158, 57] width 36 height 40
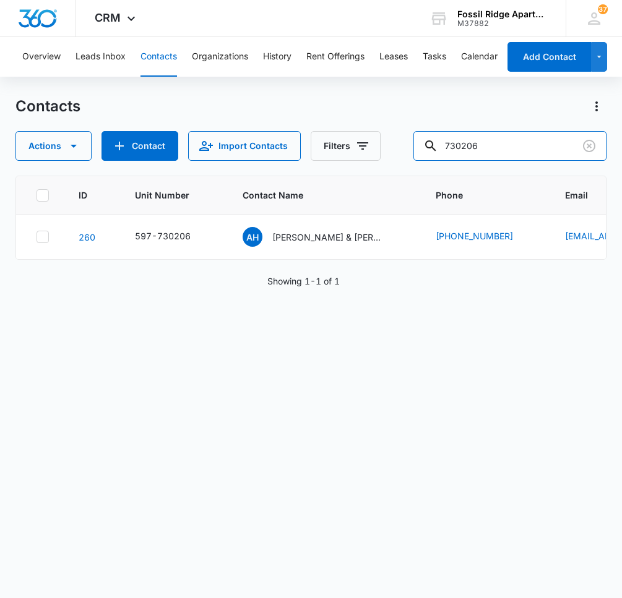
drag, startPoint x: 500, startPoint y: 138, endPoint x: 257, endPoint y: 108, distance: 244.8
click at [241, 121] on div "Contacts Actions Contact Import Contacts Filters 730206" at bounding box center [310, 128] width 591 height 64
type input "[PERSON_NAME]"
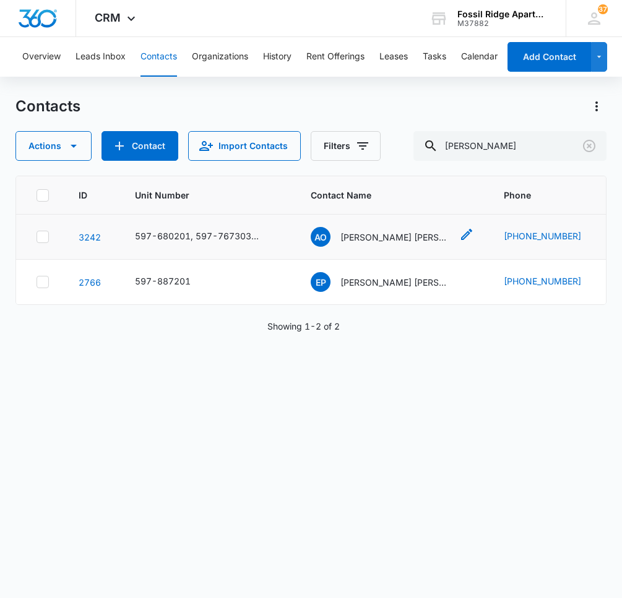
click at [357, 233] on p "[PERSON_NAME] [PERSON_NAME] [PERSON_NAME]" at bounding box center [395, 237] width 111 height 13
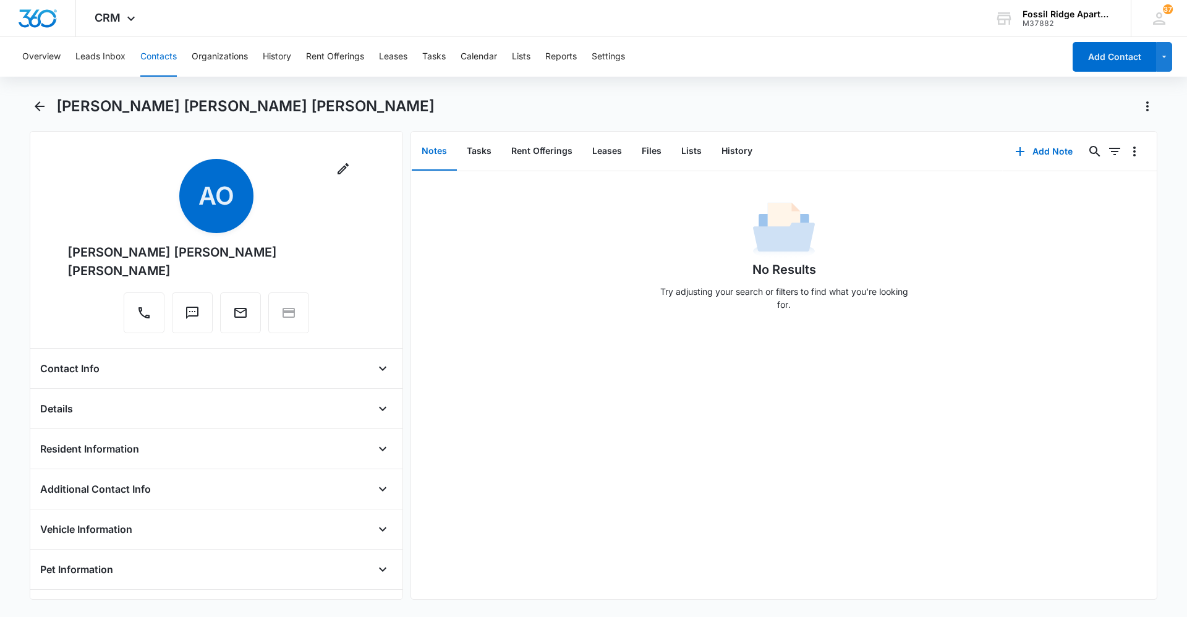
scroll to position [36, 0]
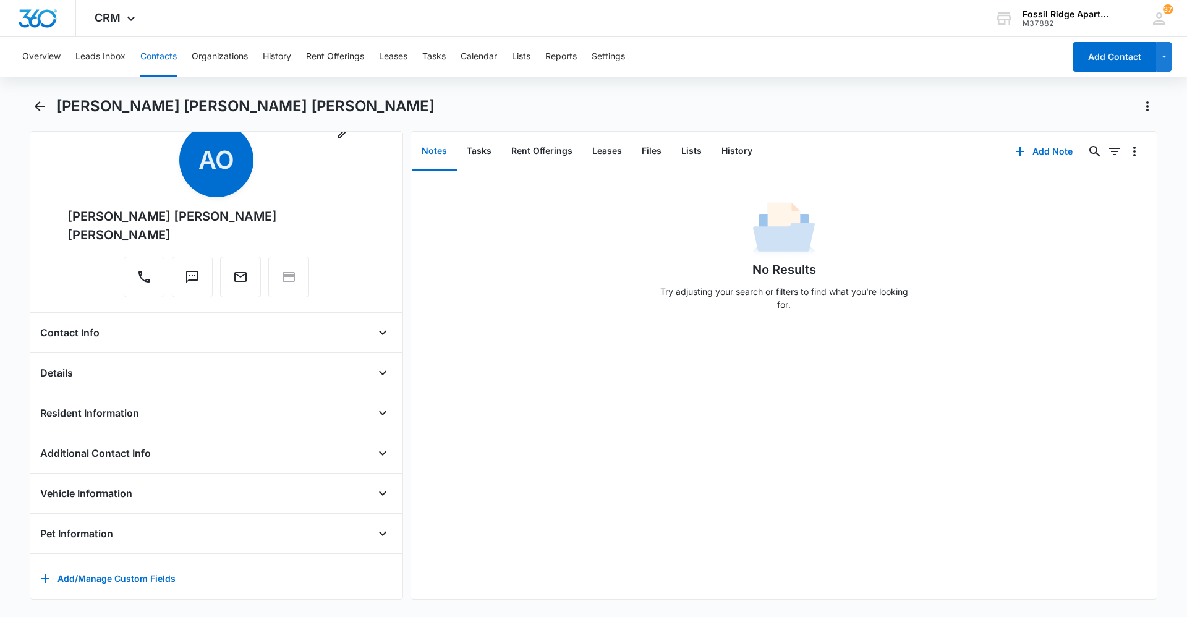
click at [125, 370] on div "Details Source Cancel Save Changes Default Contact Type Cancel Save Changes Non…" at bounding box center [216, 378] width 352 height 30
click at [375, 406] on icon "Open" at bounding box center [382, 413] width 15 height 15
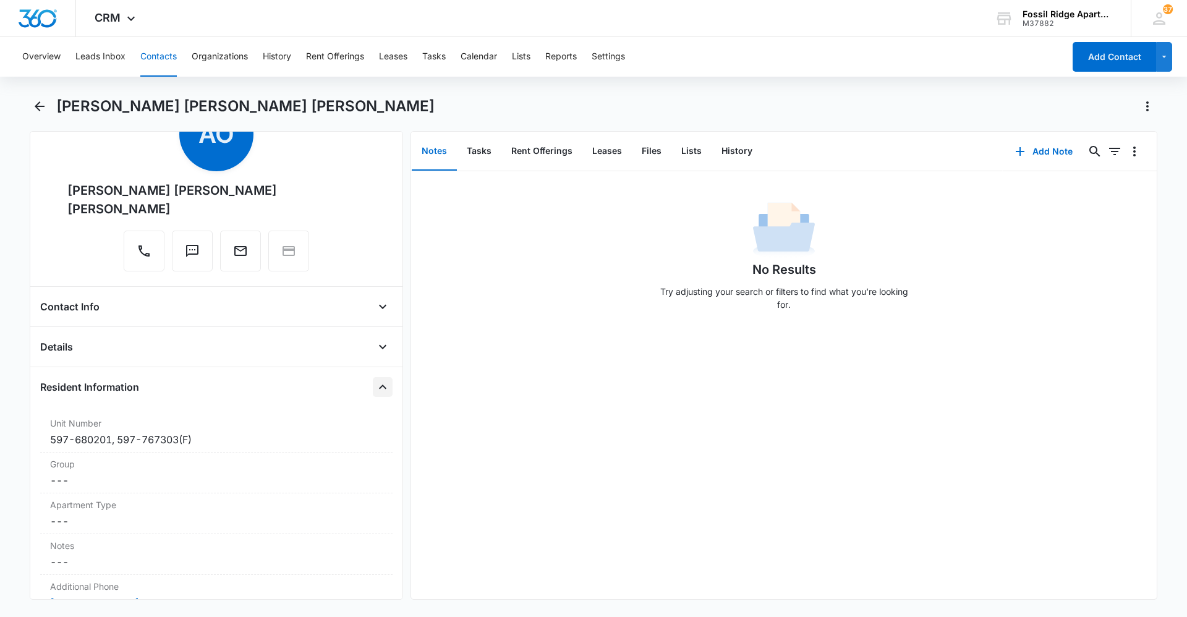
scroll to position [0, 0]
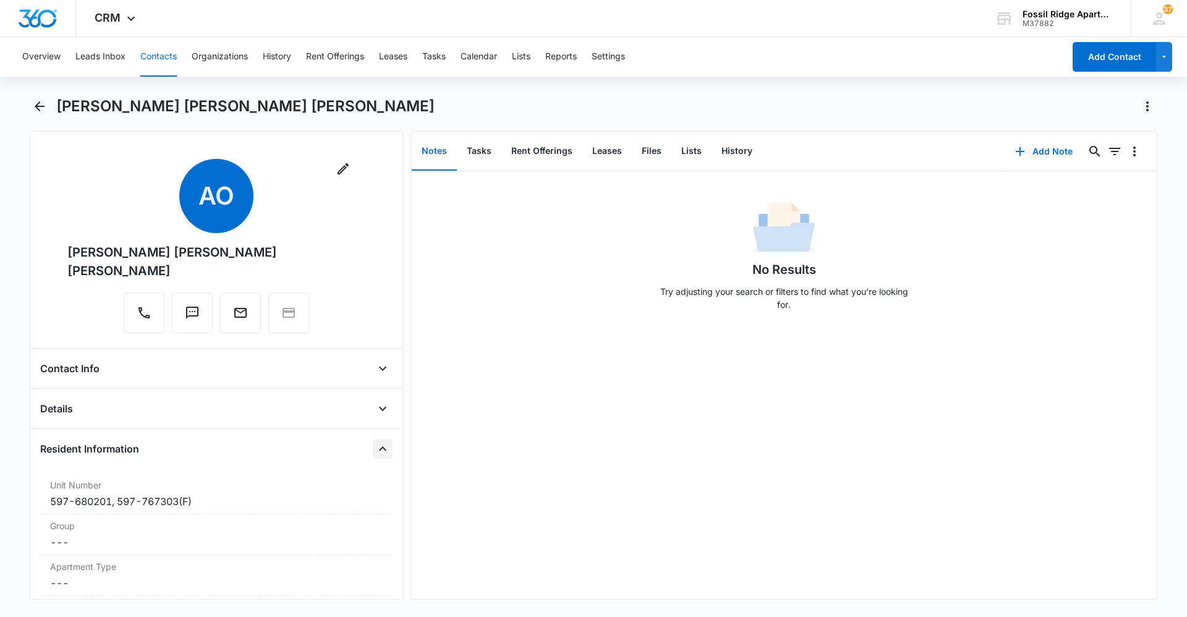
click at [166, 66] on button "Contacts" at bounding box center [158, 57] width 36 height 40
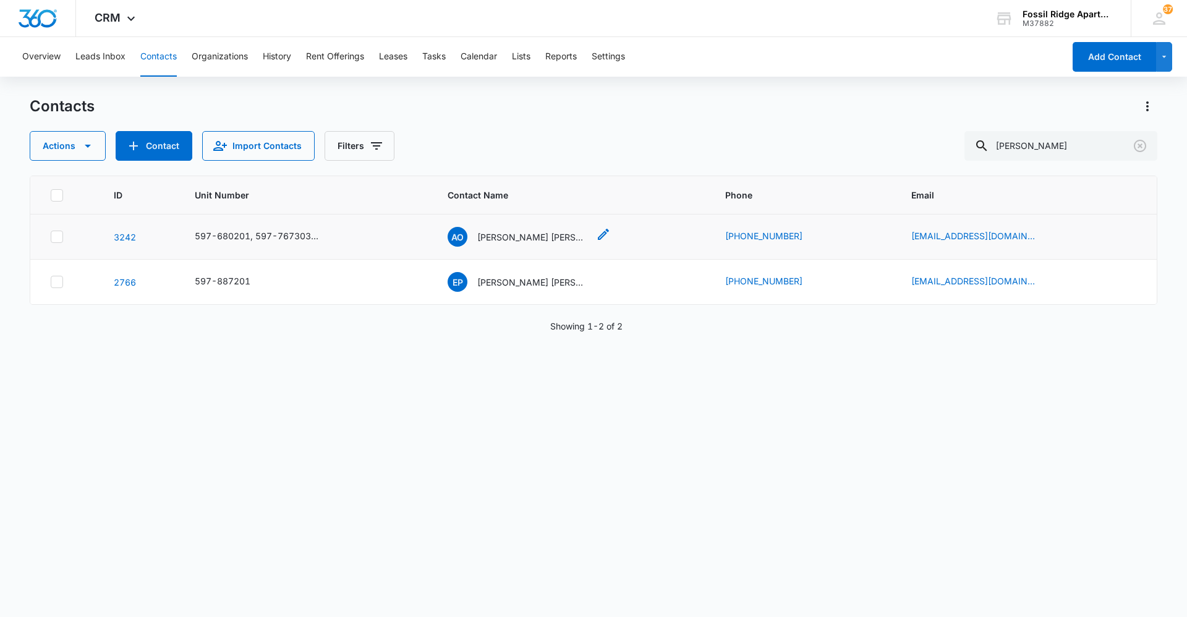
click at [603, 237] on icon "Contact Name - Azarela Orozco Dominguez Michelle Orozco - Select to Edit Field" at bounding box center [603, 234] width 11 height 11
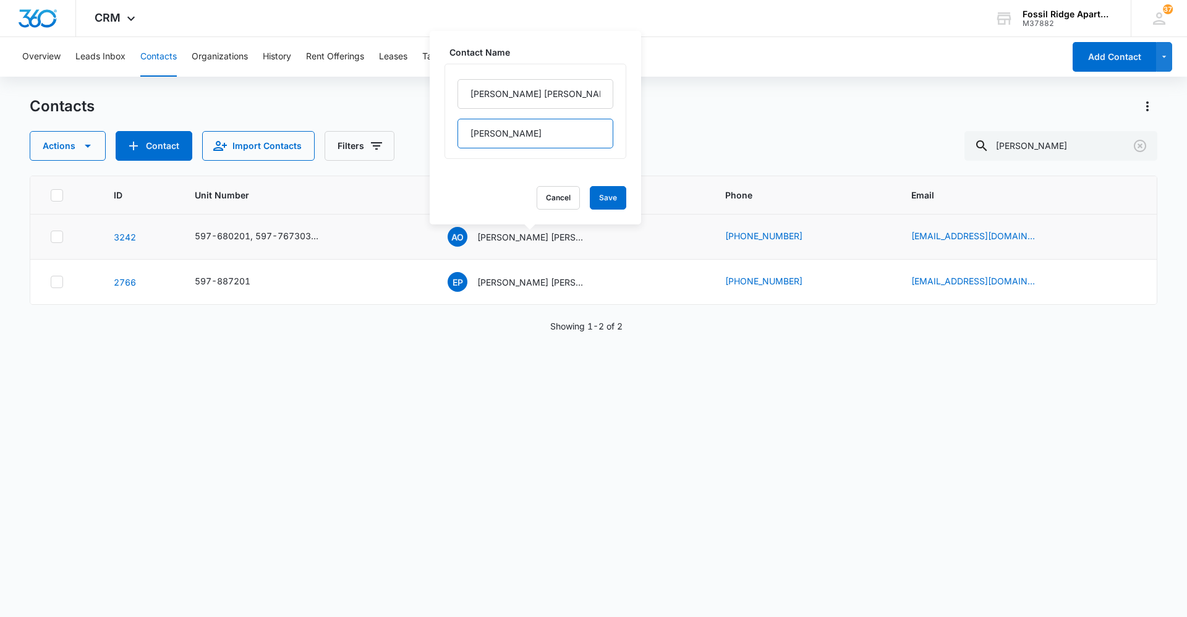
drag, startPoint x: 547, startPoint y: 133, endPoint x: 468, endPoint y: 145, distance: 80.1
click at [468, 145] on input "[PERSON_NAME]" at bounding box center [536, 134] width 156 height 30
click at [604, 200] on button "Save" at bounding box center [608, 197] width 36 height 23
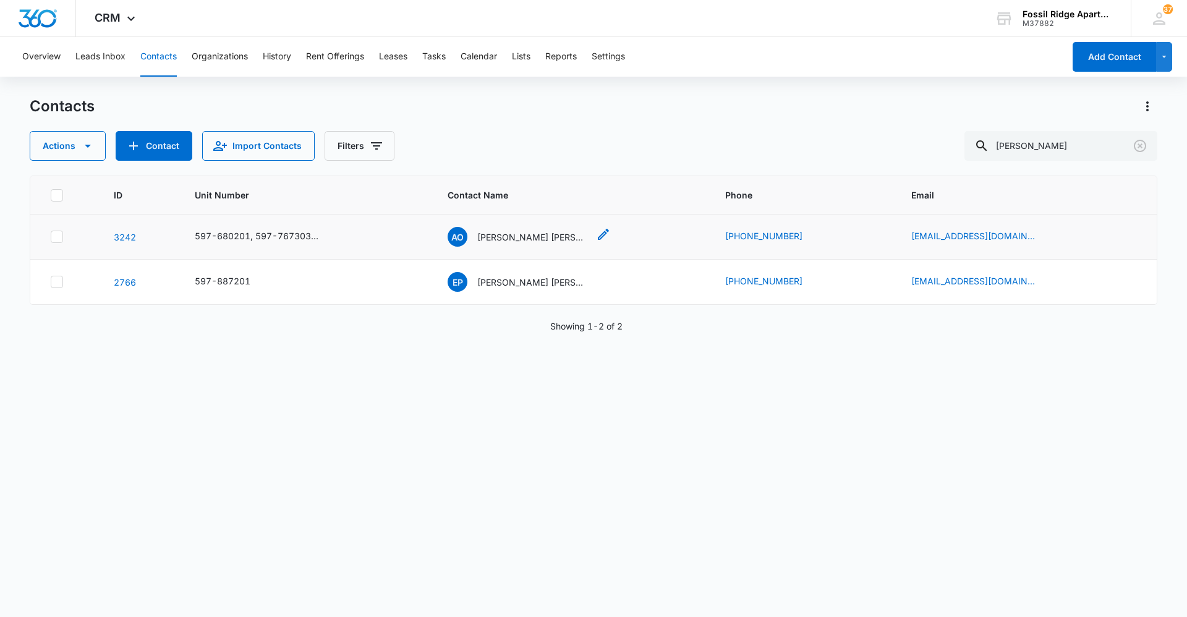
click at [498, 237] on p "[PERSON_NAME] [PERSON_NAME]" at bounding box center [532, 237] width 111 height 13
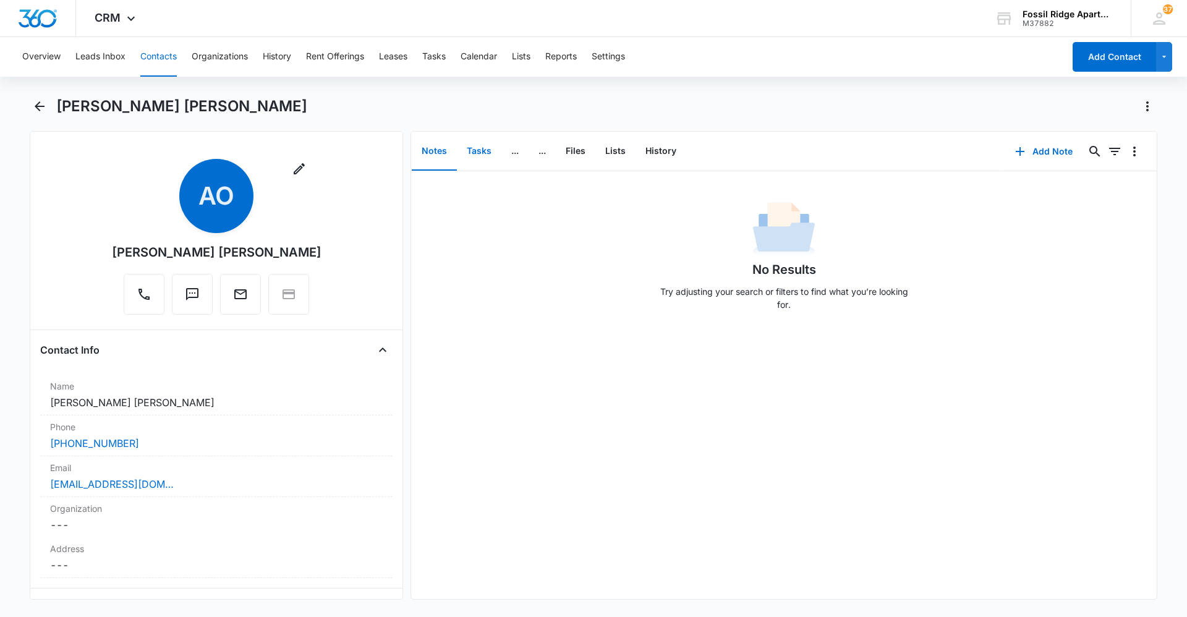
click at [482, 134] on button "Tasks" at bounding box center [479, 151] width 45 height 38
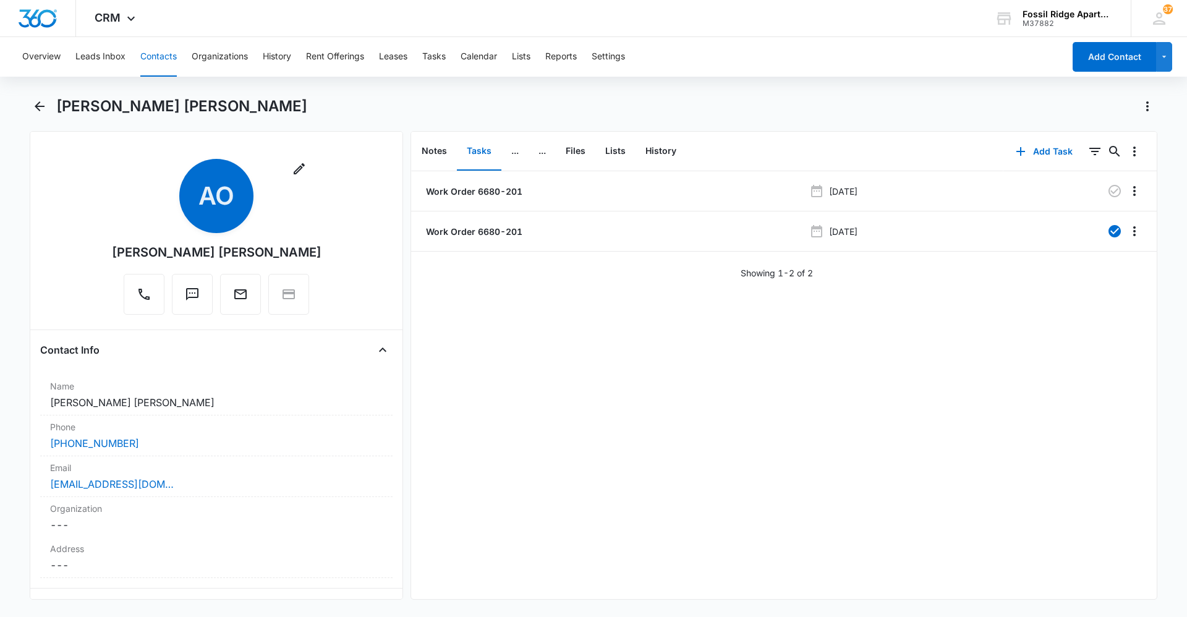
click at [150, 50] on button "Contacts" at bounding box center [158, 57] width 36 height 40
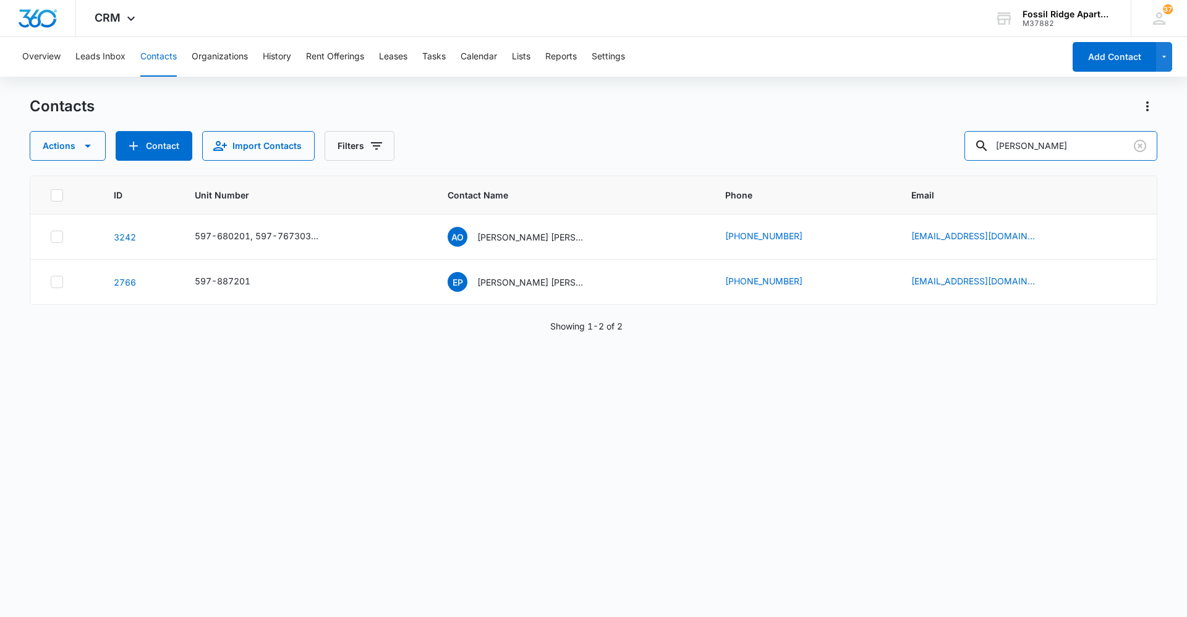
drag, startPoint x: 1081, startPoint y: 153, endPoint x: 52, endPoint y: -21, distance: 1043.6
click at [52, 0] on html "CRM Apps Reputation Websites Forms CRM Email Social Content Ads Intelligence Fi…" at bounding box center [593, 308] width 1187 height 617
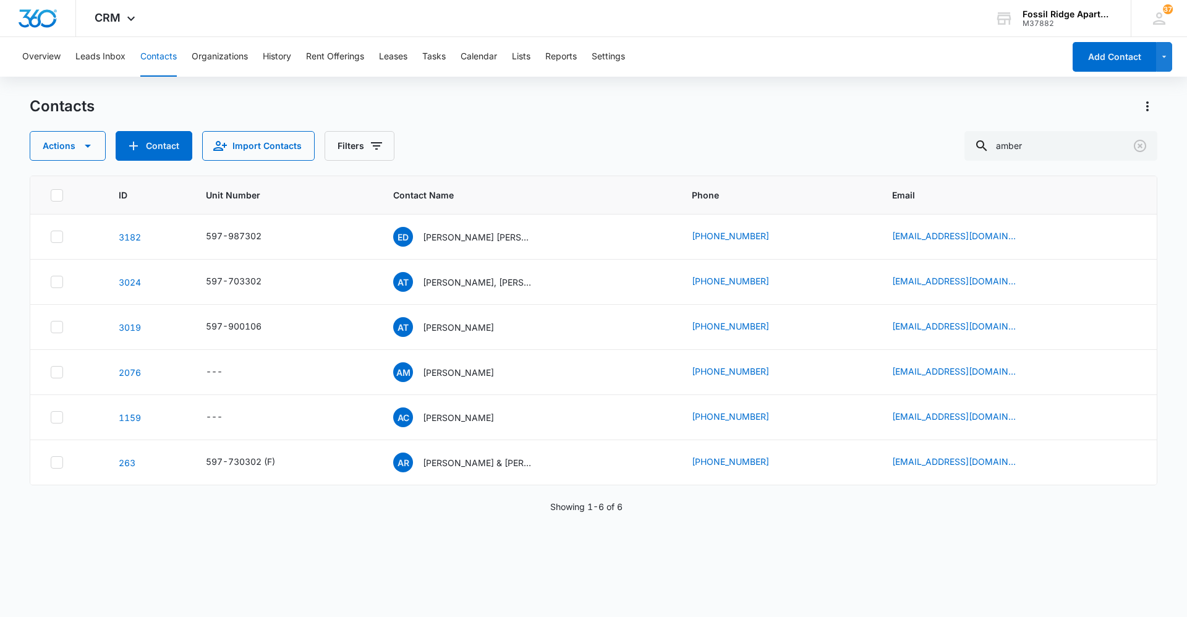
click at [161, 56] on button "Contacts" at bounding box center [158, 57] width 36 height 40
drag, startPoint x: 985, startPoint y: 132, endPoint x: 602, endPoint y: 113, distance: 382.6
click at [603, 114] on div "Contacts Actions Contact Import Contacts Filters amber" at bounding box center [594, 128] width 1128 height 64
type input "[PERSON_NAME]"
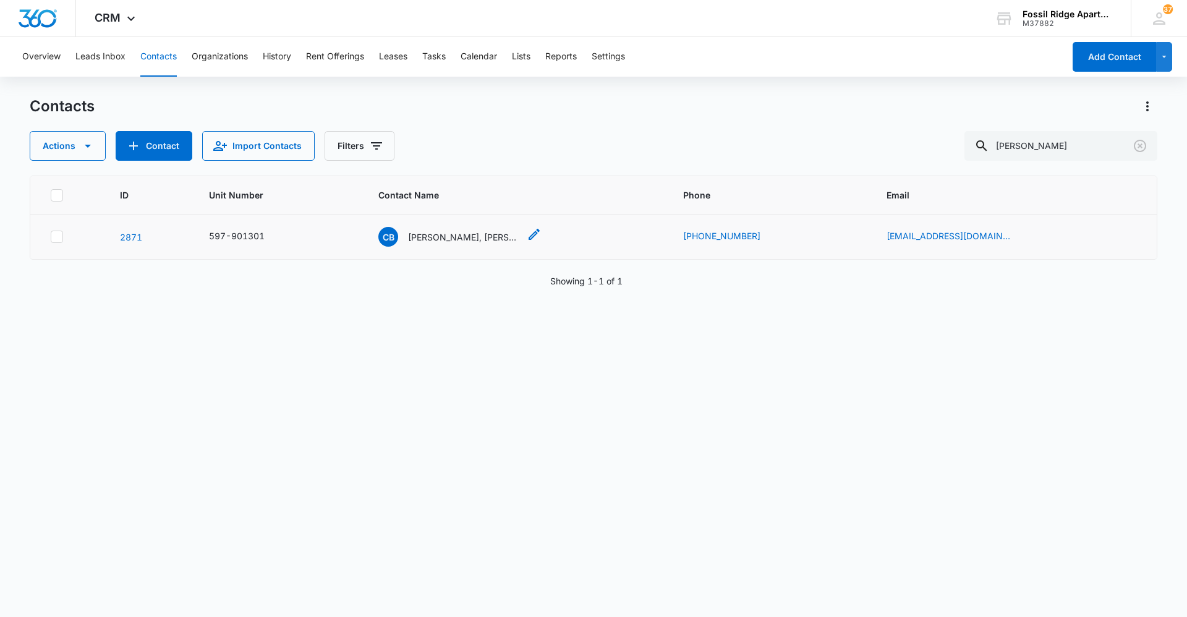
click at [478, 234] on p "[PERSON_NAME], [PERSON_NAME]" at bounding box center [463, 237] width 111 height 13
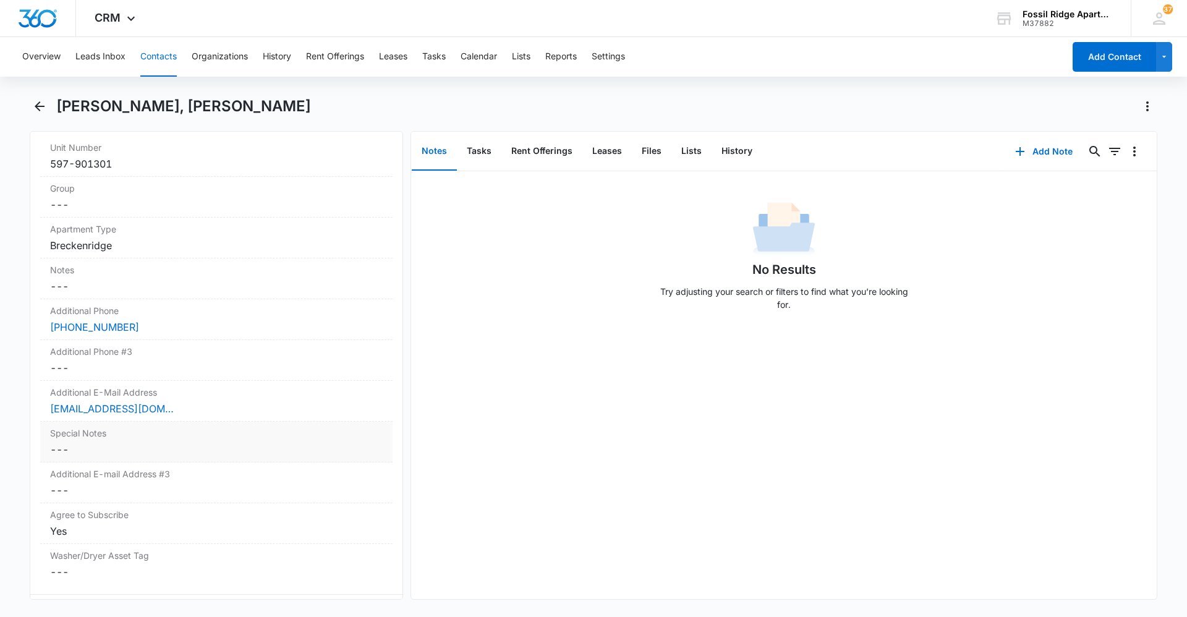
scroll to position [989, 0]
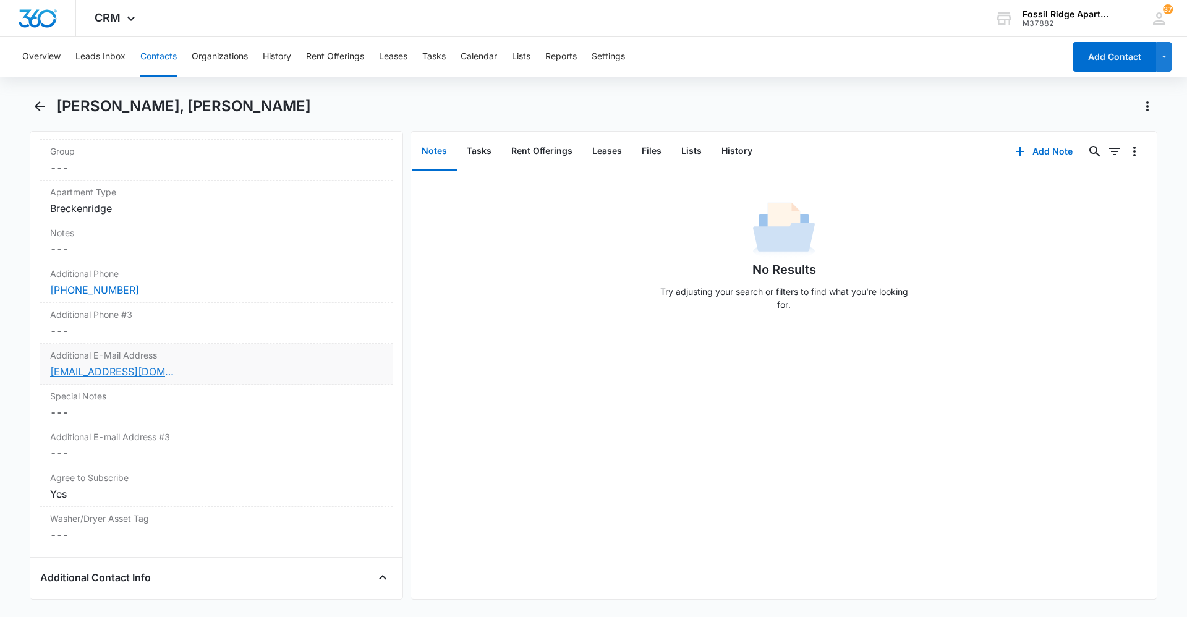
click at [126, 372] on link "[EMAIL_ADDRESS][DOMAIN_NAME]" at bounding box center [112, 371] width 124 height 15
click at [148, 56] on button "Contacts" at bounding box center [158, 57] width 36 height 40
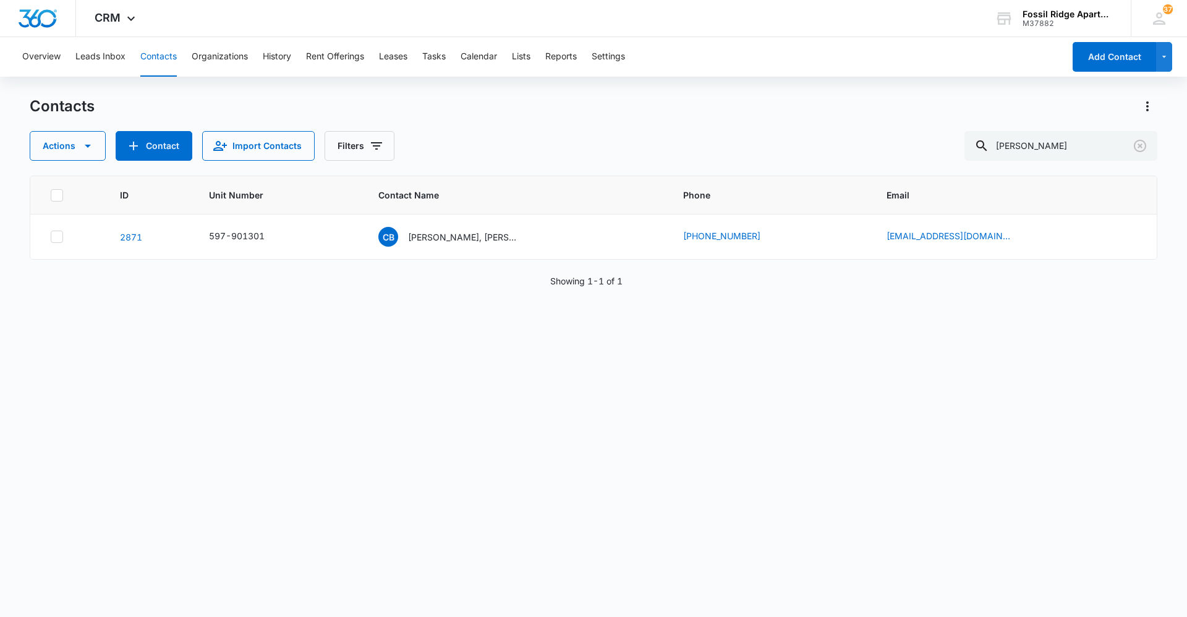
drag, startPoint x: 1071, startPoint y: 130, endPoint x: 829, endPoint y: 130, distance: 241.8
click at [621, 130] on div "Contacts Actions Contact Import Contacts Filters [PERSON_NAME]" at bounding box center [594, 128] width 1128 height 64
drag, startPoint x: 1073, startPoint y: 148, endPoint x: 871, endPoint y: 121, distance: 203.4
click at [621, 122] on div "Contacts Actions Contact Import Contacts Filters [PERSON_NAME]" at bounding box center [594, 128] width 1128 height 64
type input "bowel"
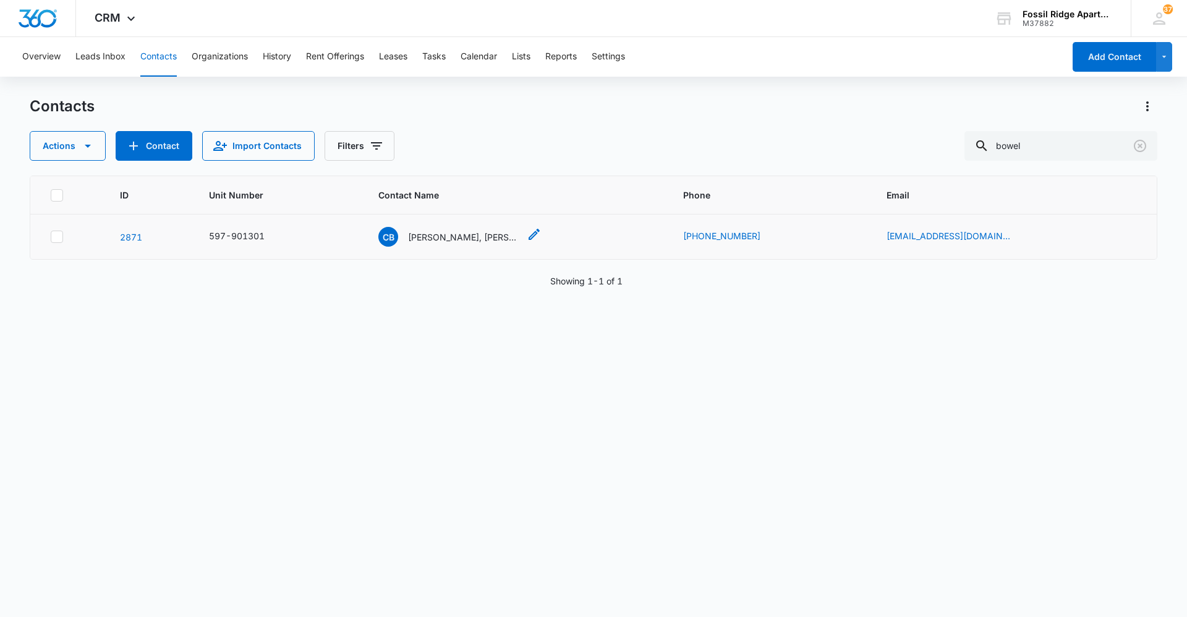
click at [456, 242] on p "[PERSON_NAME], [PERSON_NAME]" at bounding box center [463, 237] width 111 height 13
